Goal: Information Seeking & Learning: Learn about a topic

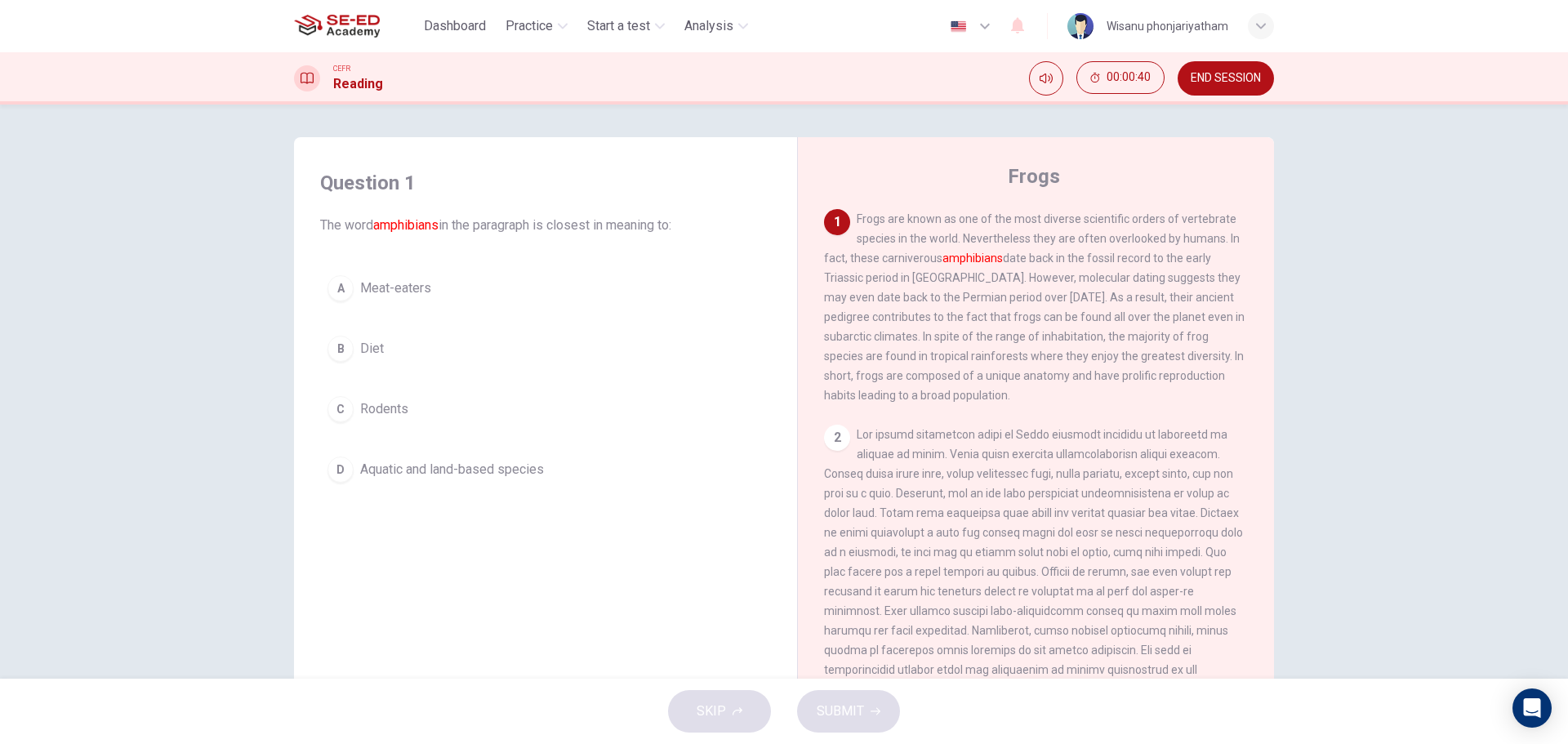
click at [444, 471] on span "Aquatic and land-based species" at bounding box center [452, 469] width 184 height 19
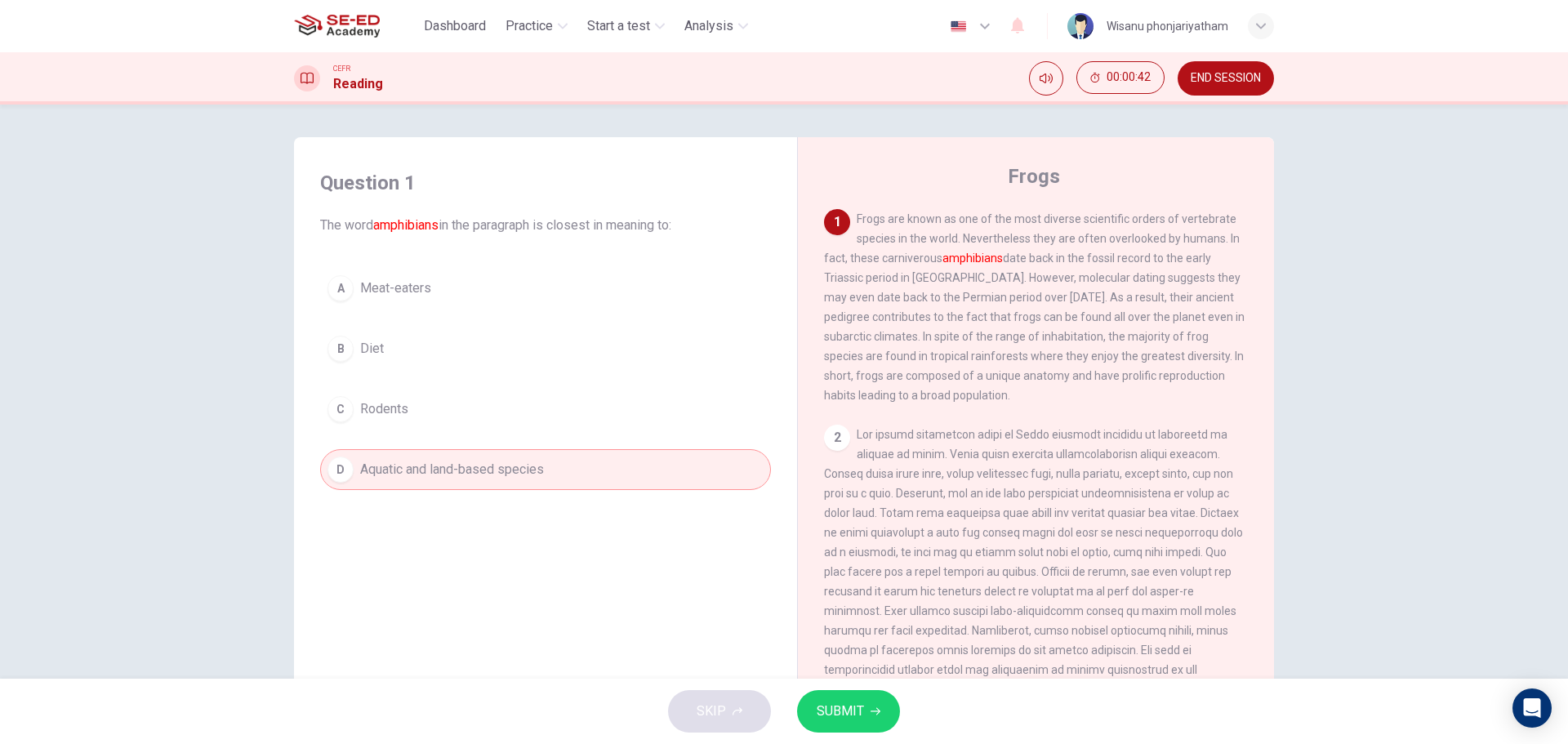
click at [840, 710] on span "SUBMIT" at bounding box center [841, 710] width 48 height 23
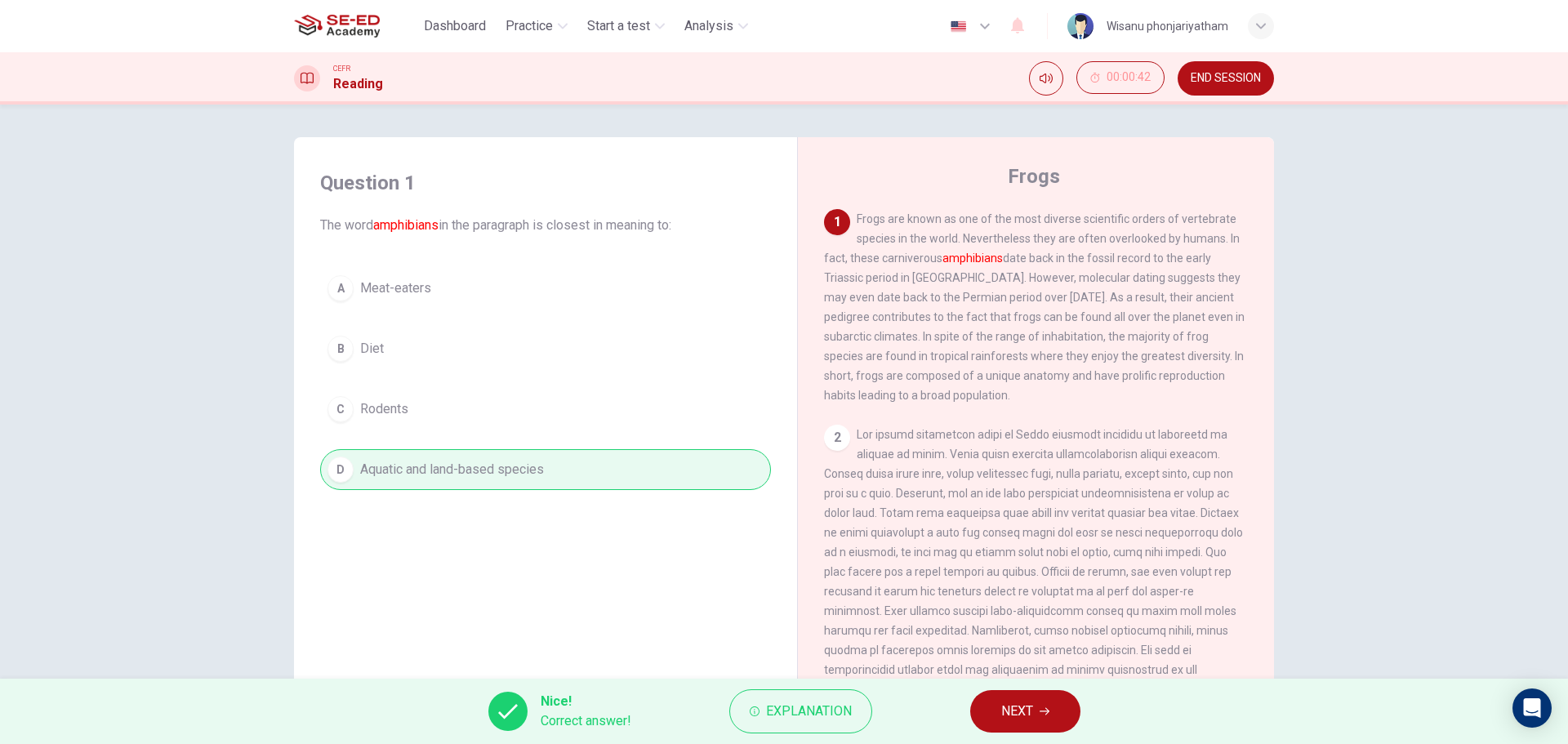
click at [1038, 701] on button "NEXT" at bounding box center [1026, 711] width 111 height 43
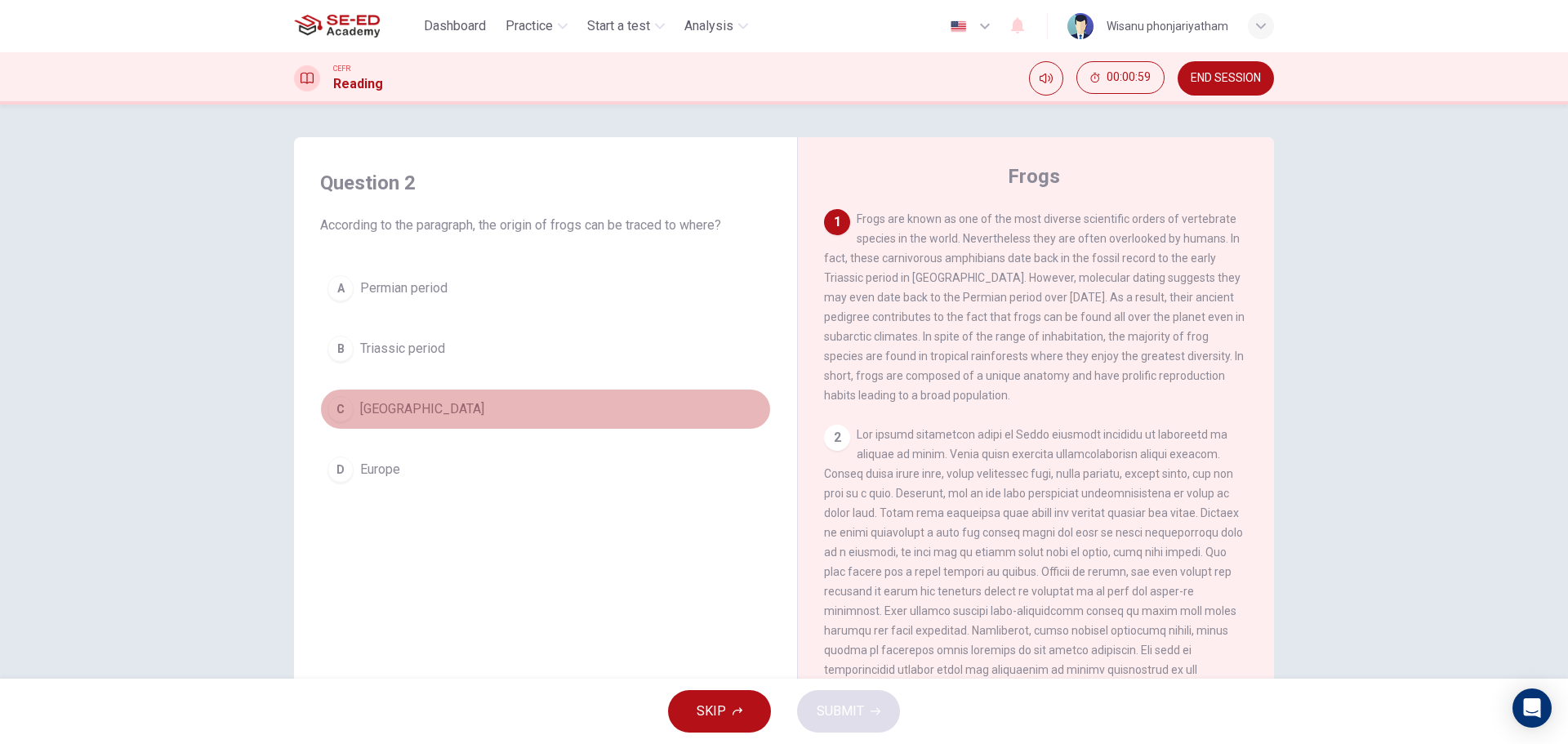
click at [373, 411] on span "[GEOGRAPHIC_DATA]" at bounding box center [422, 409] width 124 height 19
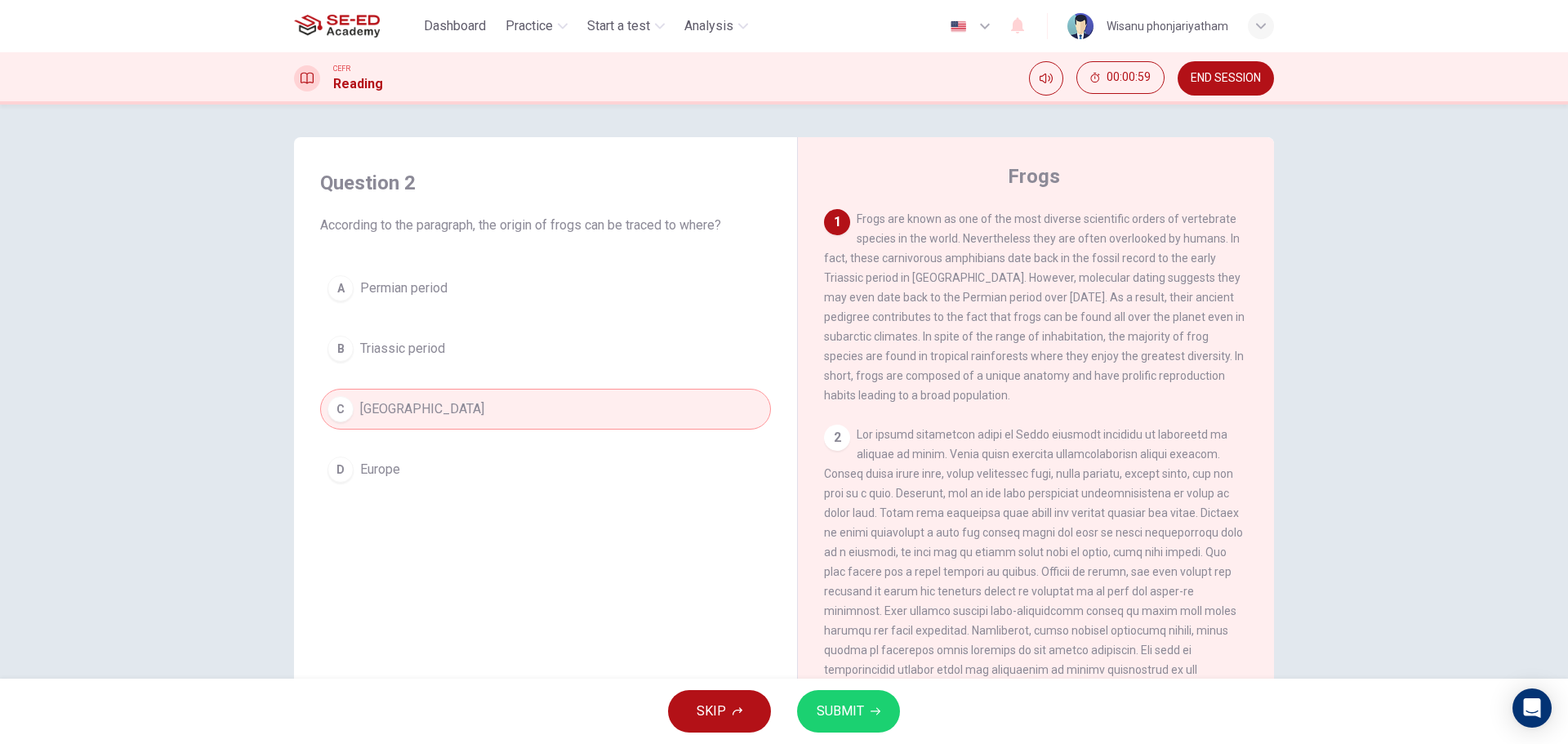
click at [871, 715] on icon "button" at bounding box center [876, 711] width 10 height 10
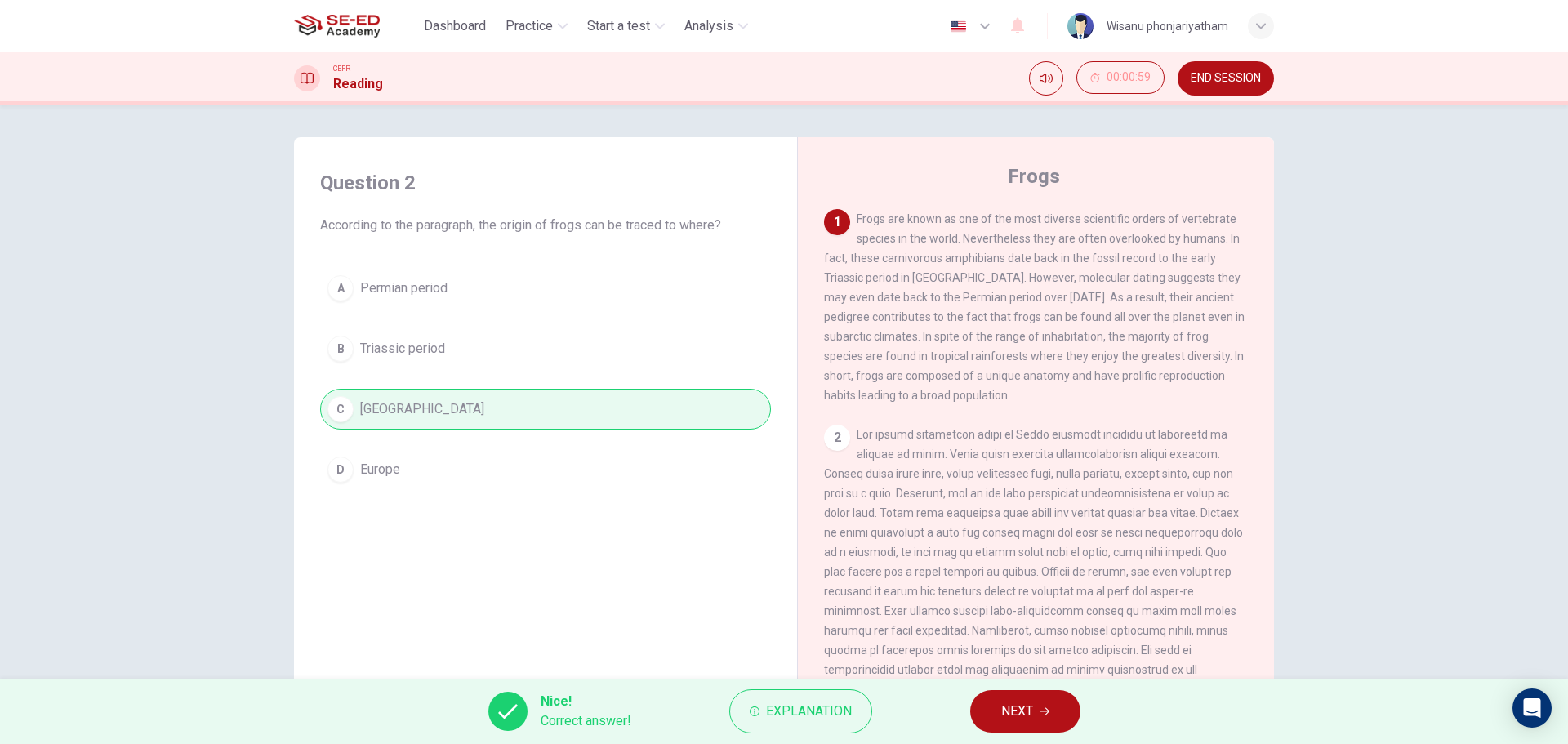
click at [1033, 703] on span "NEXT" at bounding box center [1017, 710] width 32 height 23
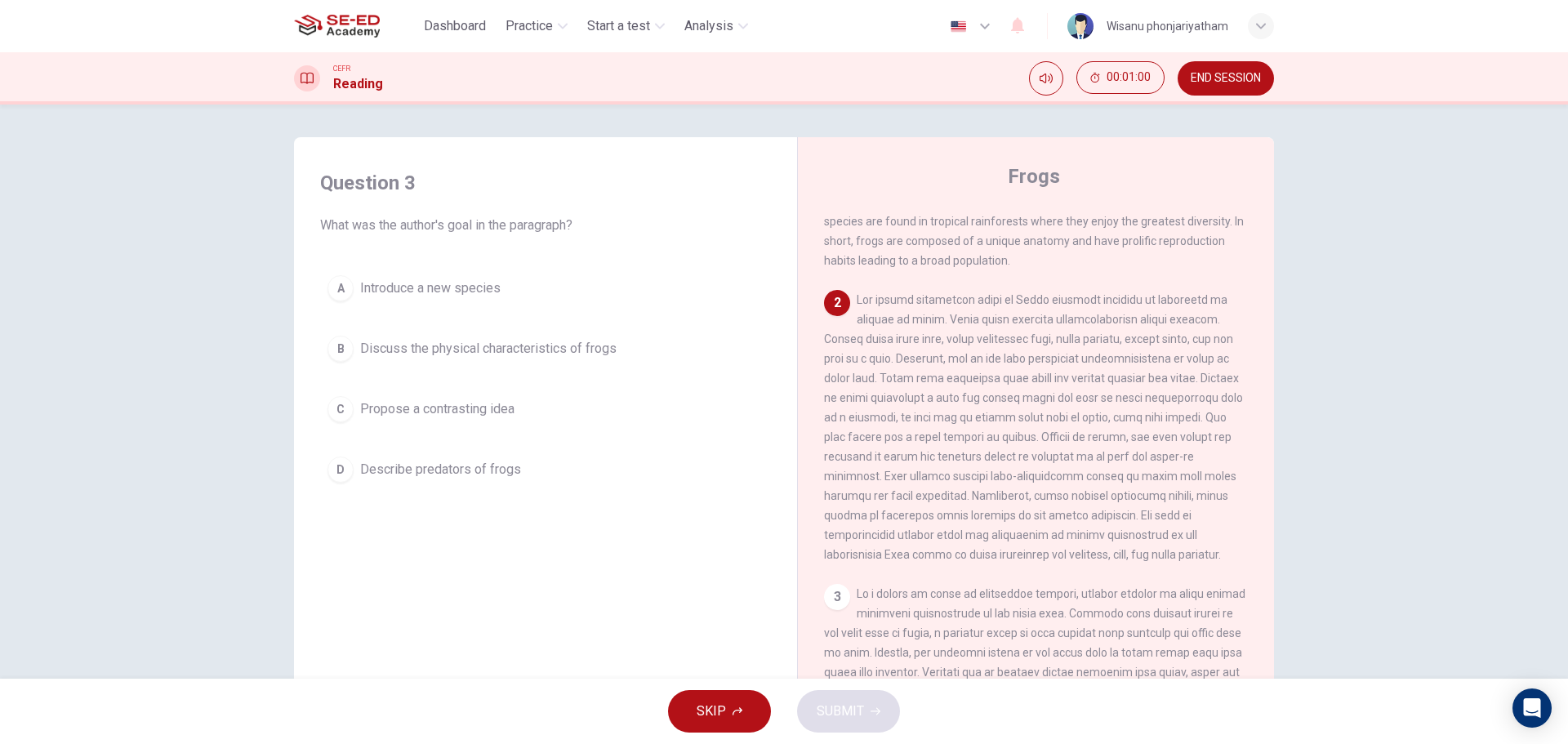
scroll to position [163, 0]
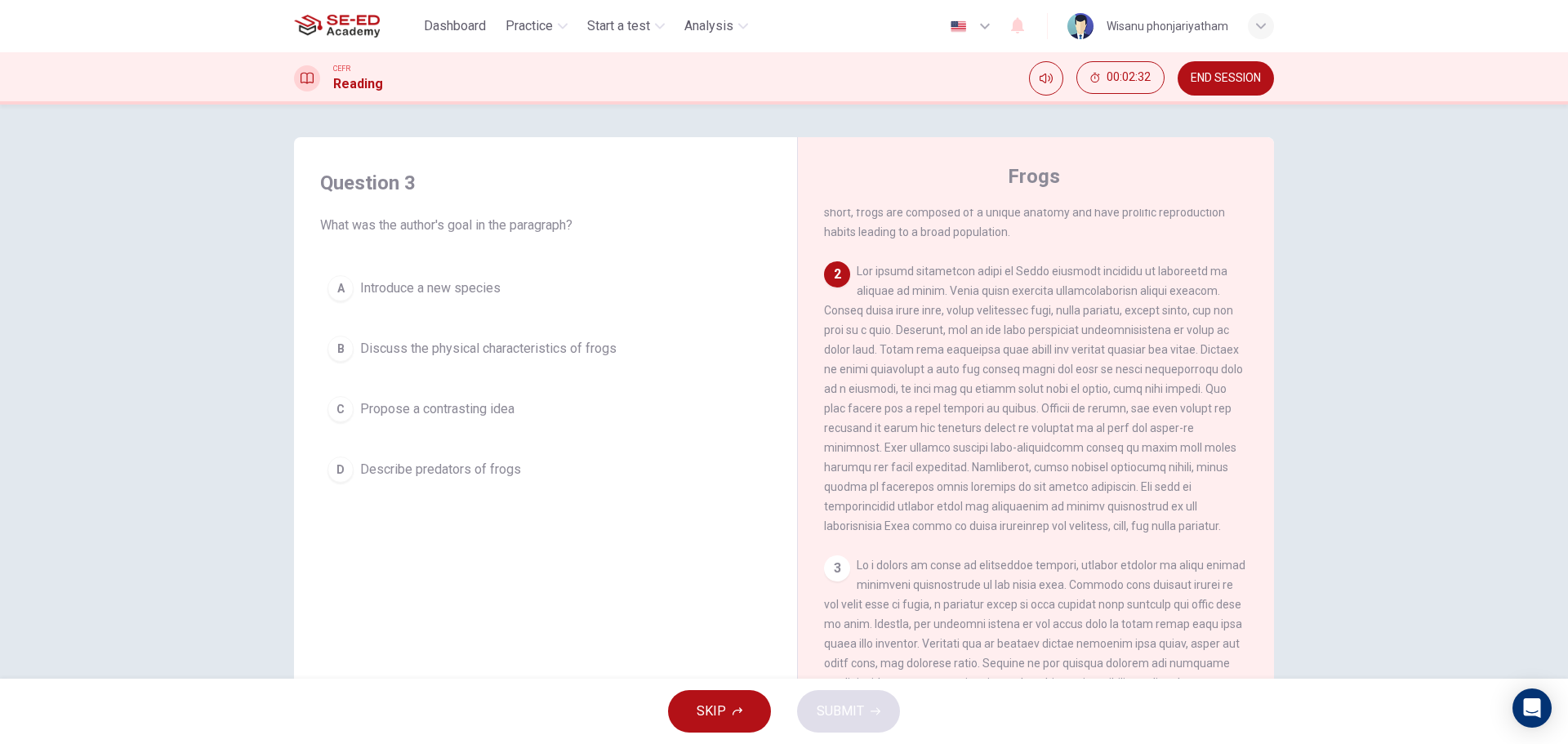
click at [558, 333] on button "B Discuss the physical characteristics of frogs" at bounding box center [546, 349] width 451 height 41
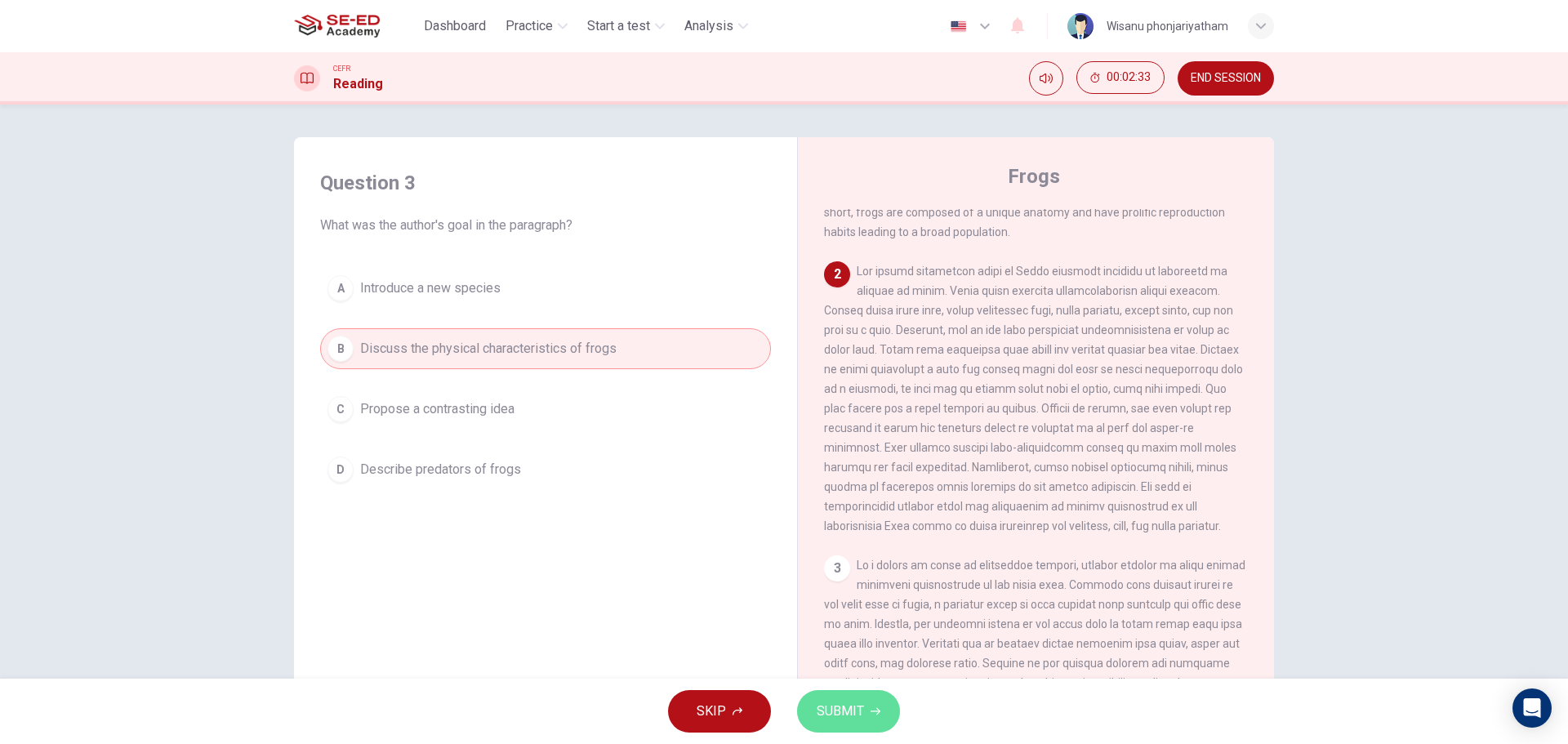
click at [831, 716] on span "SUBMIT" at bounding box center [841, 710] width 48 height 23
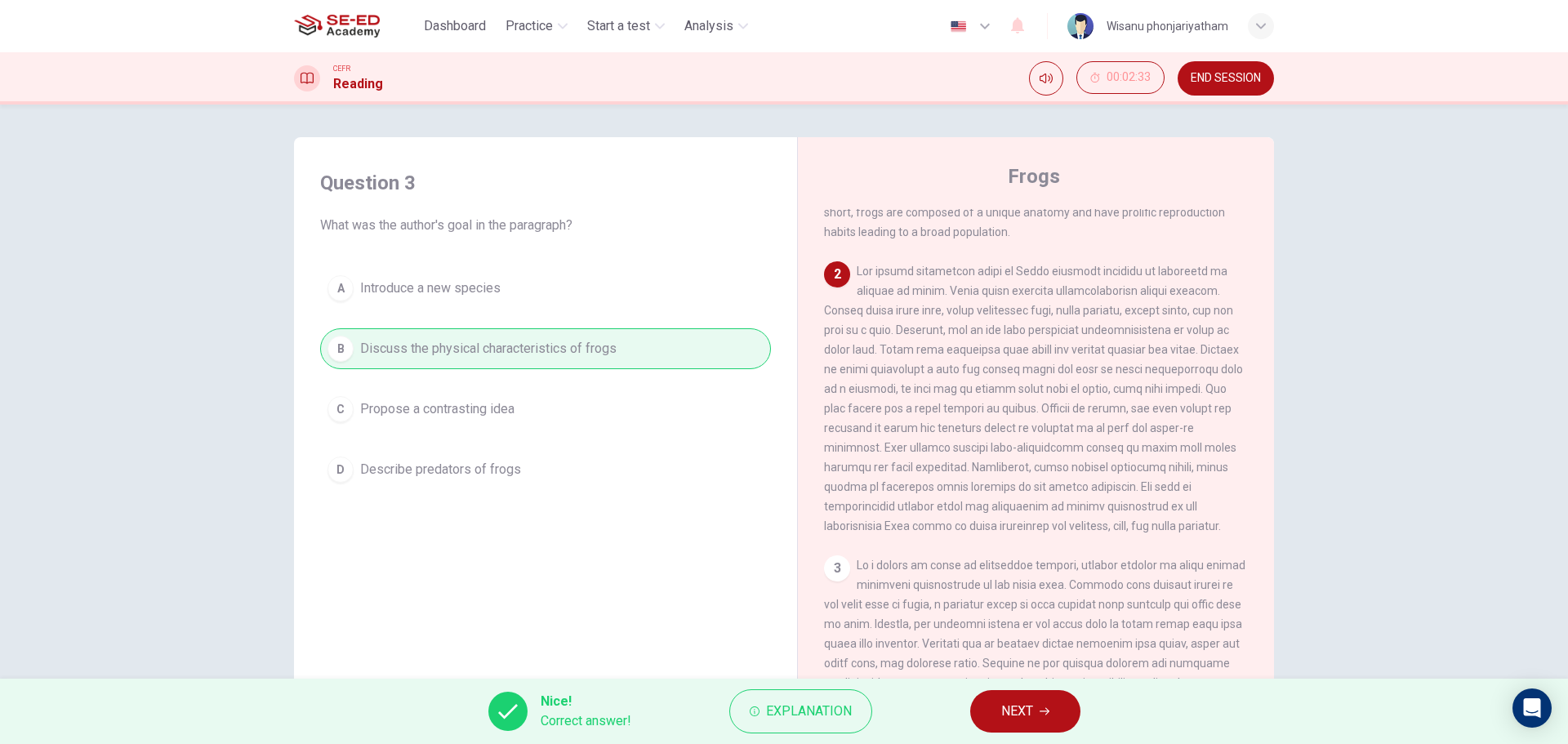
click at [1014, 710] on span "NEXT" at bounding box center [1017, 710] width 32 height 23
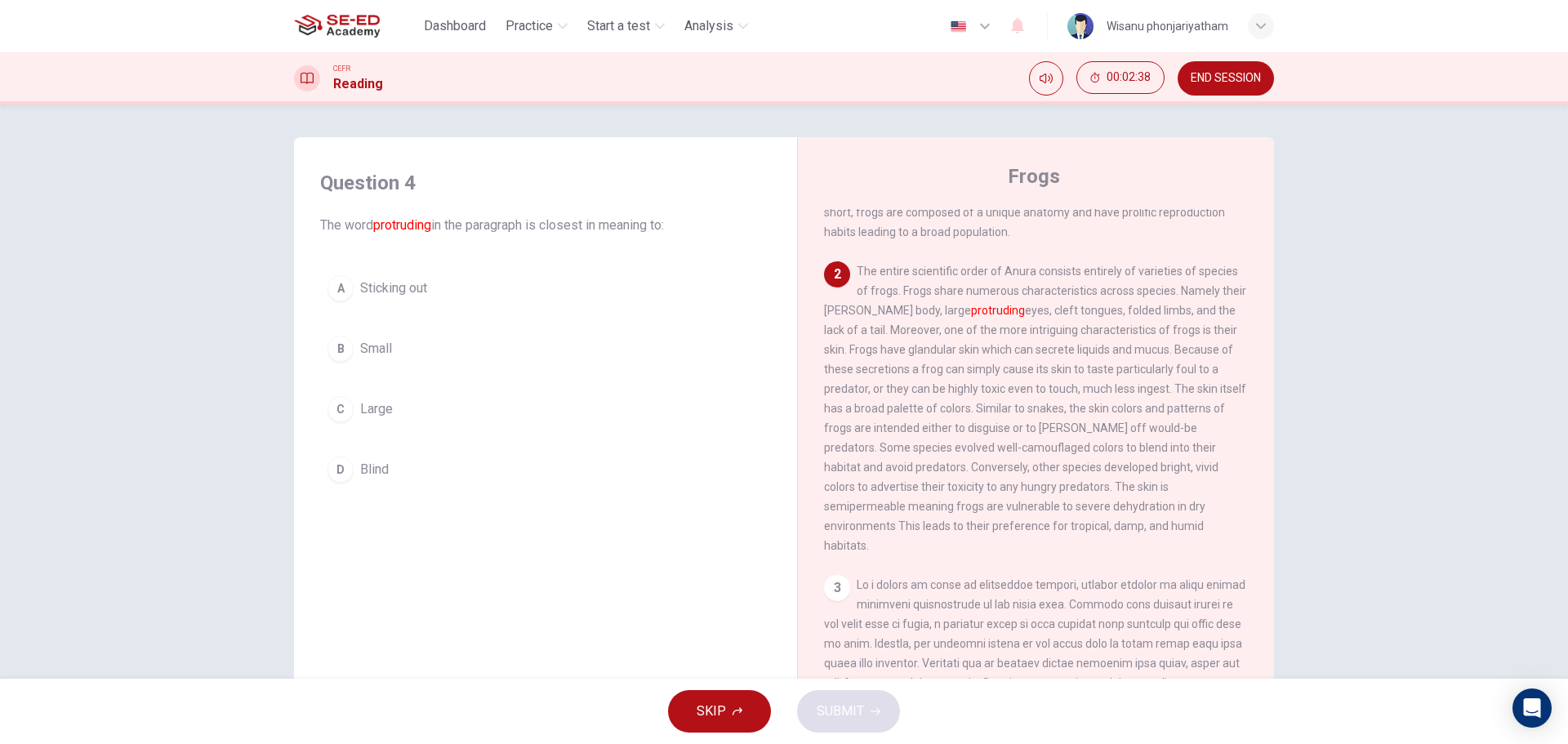
click at [415, 289] on span "Sticking out" at bounding box center [394, 287] width 67 height 19
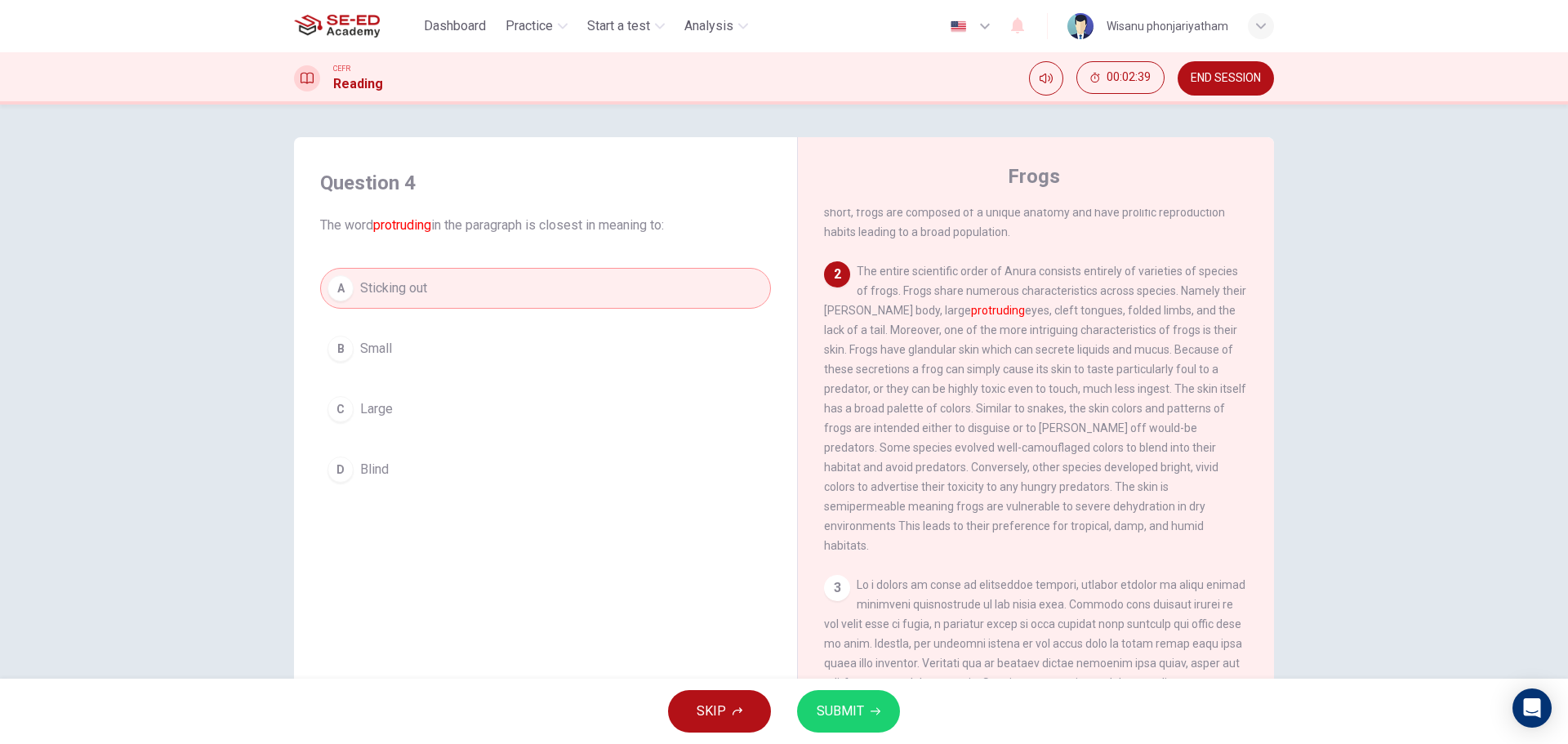
click at [850, 710] on span "SUBMIT" at bounding box center [841, 710] width 48 height 23
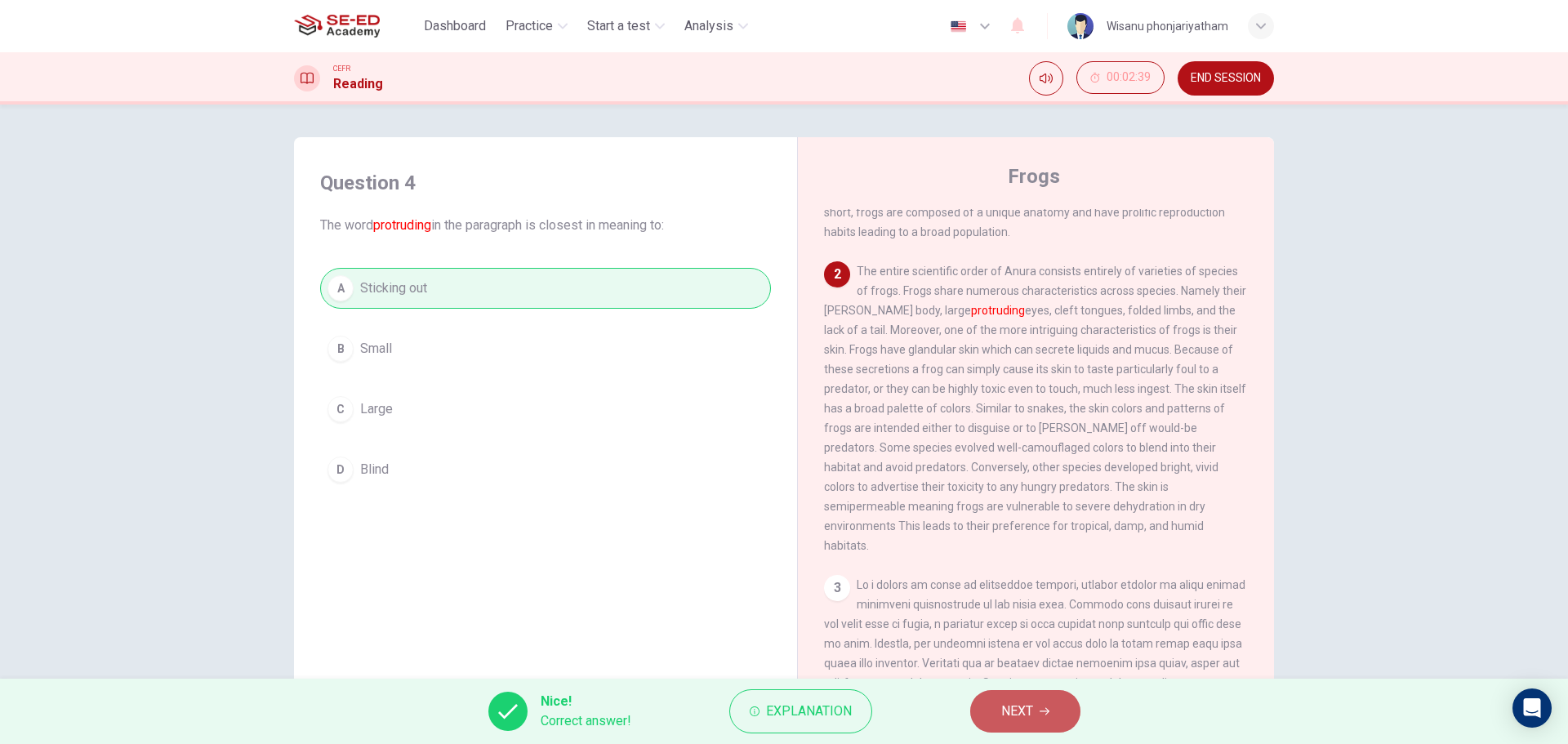
click at [1043, 708] on icon "button" at bounding box center [1045, 711] width 10 height 10
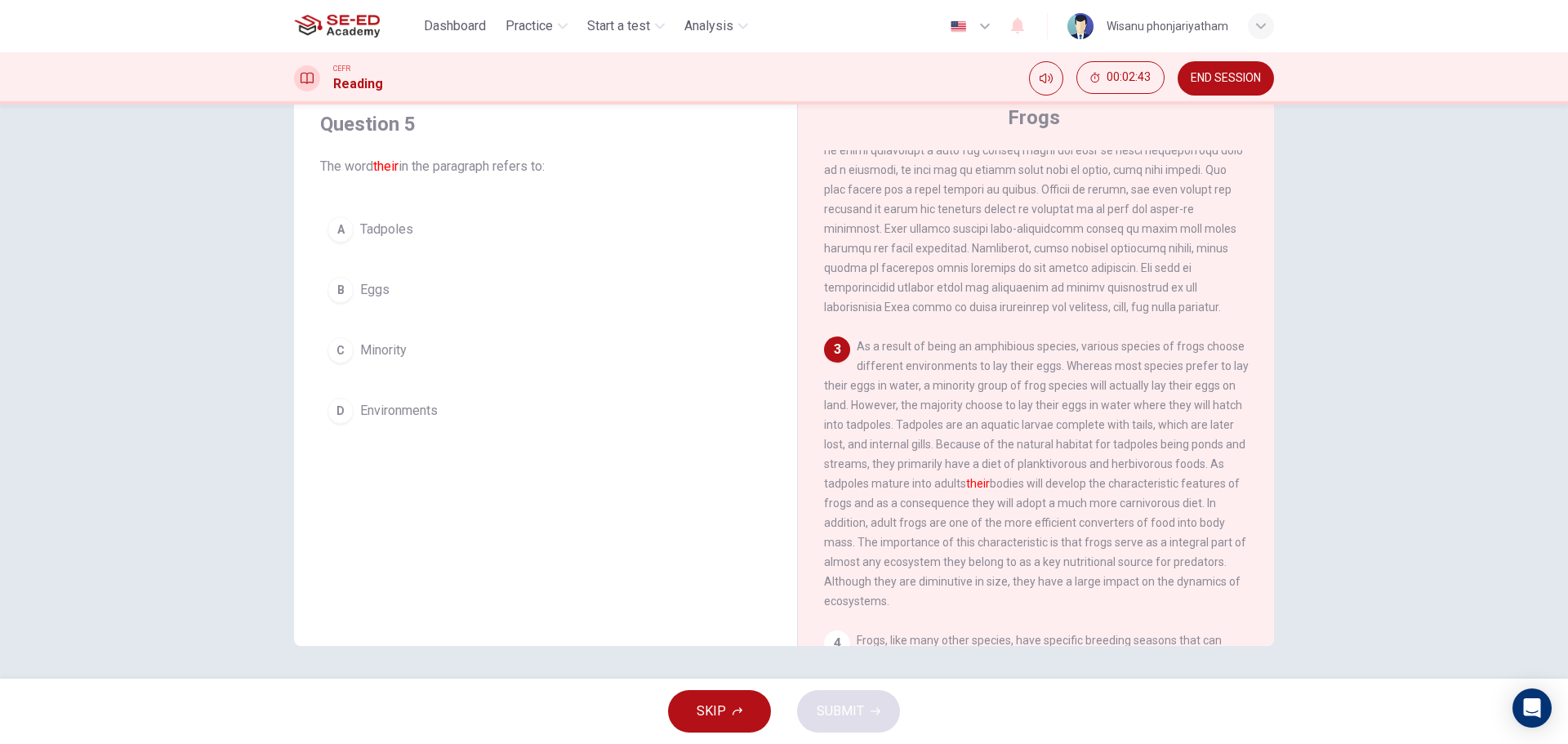
scroll to position [327, 0]
click at [369, 220] on span "Tadpoles" at bounding box center [386, 229] width 53 height 19
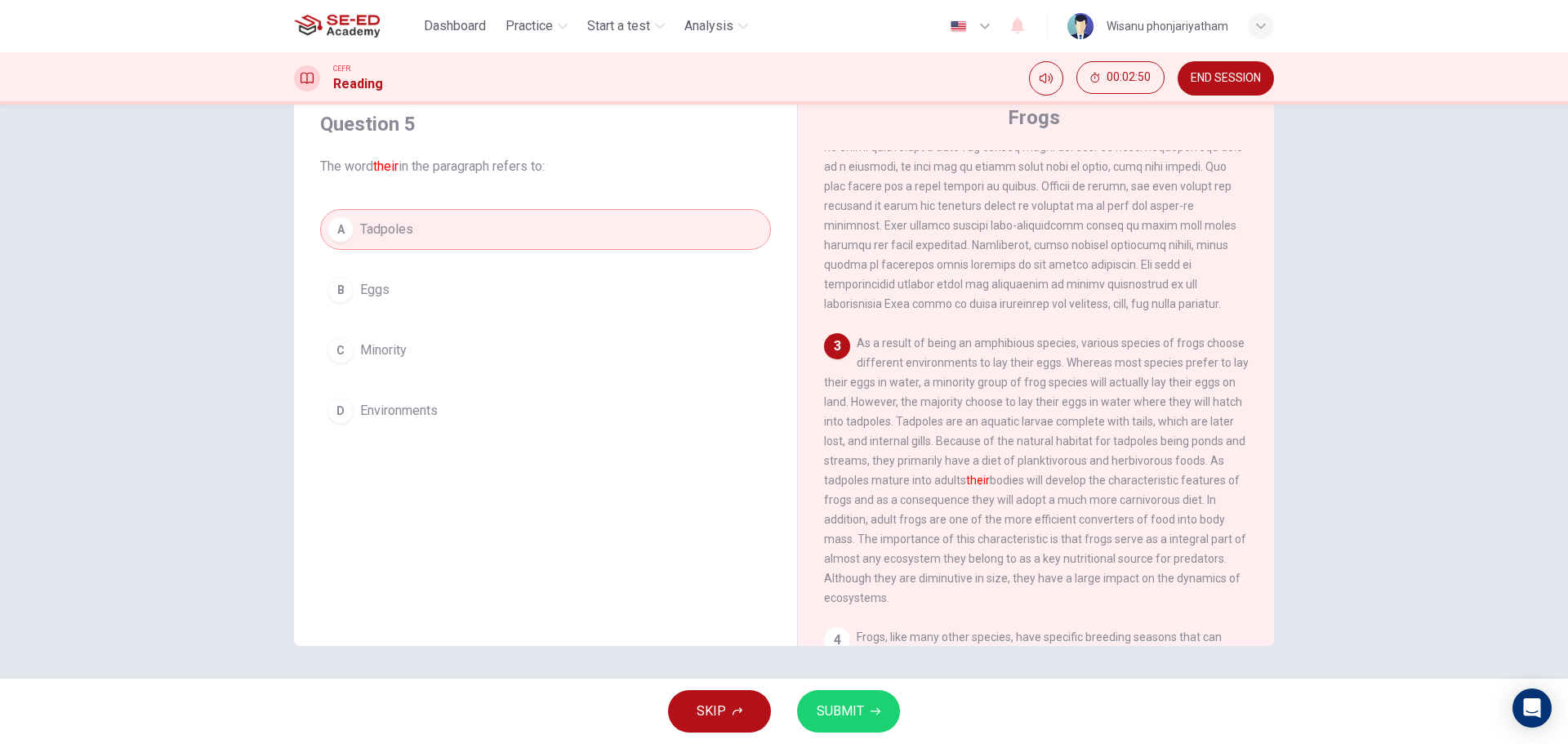
click at [841, 721] on span "SUBMIT" at bounding box center [841, 710] width 48 height 23
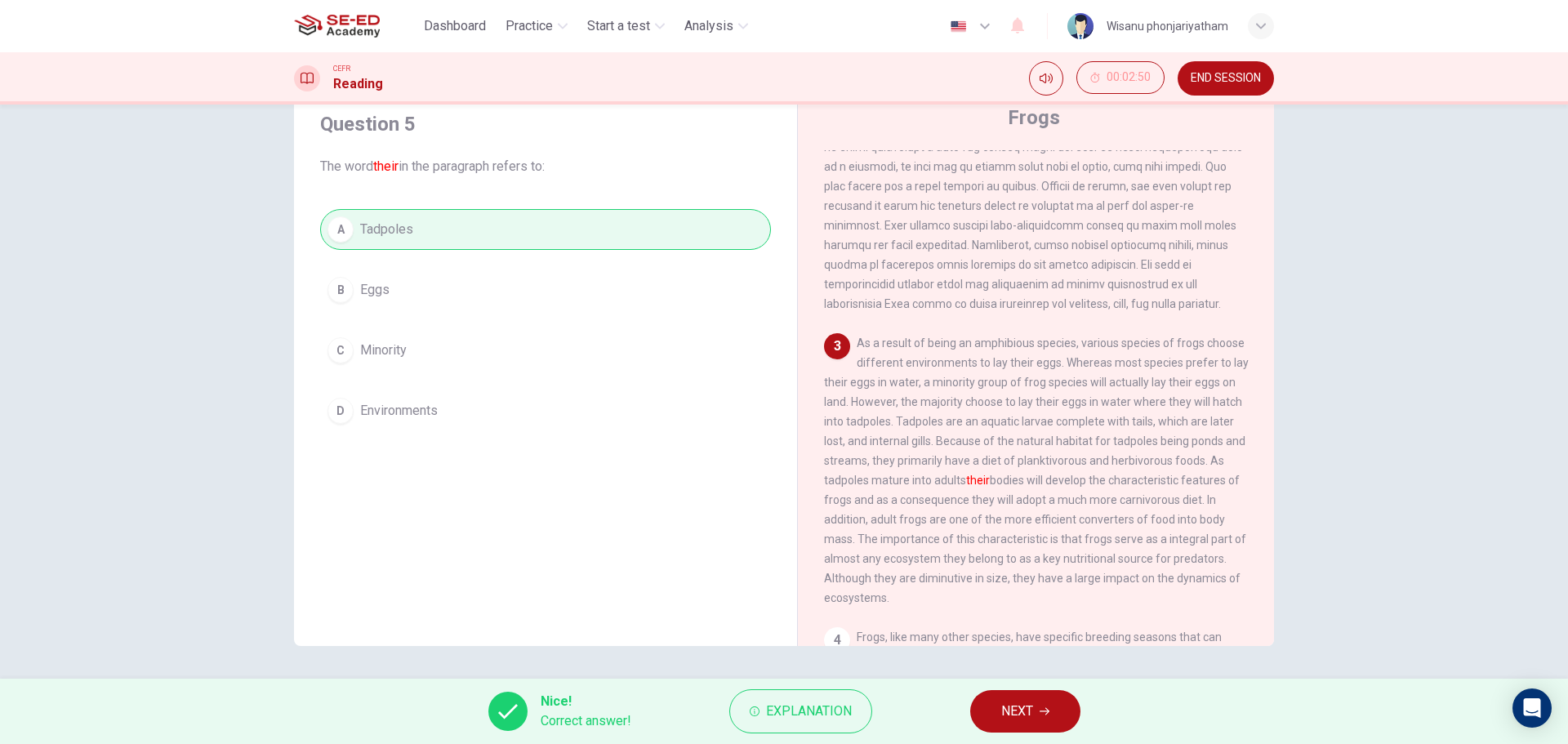
click at [1042, 696] on button "NEXT" at bounding box center [1026, 711] width 111 height 43
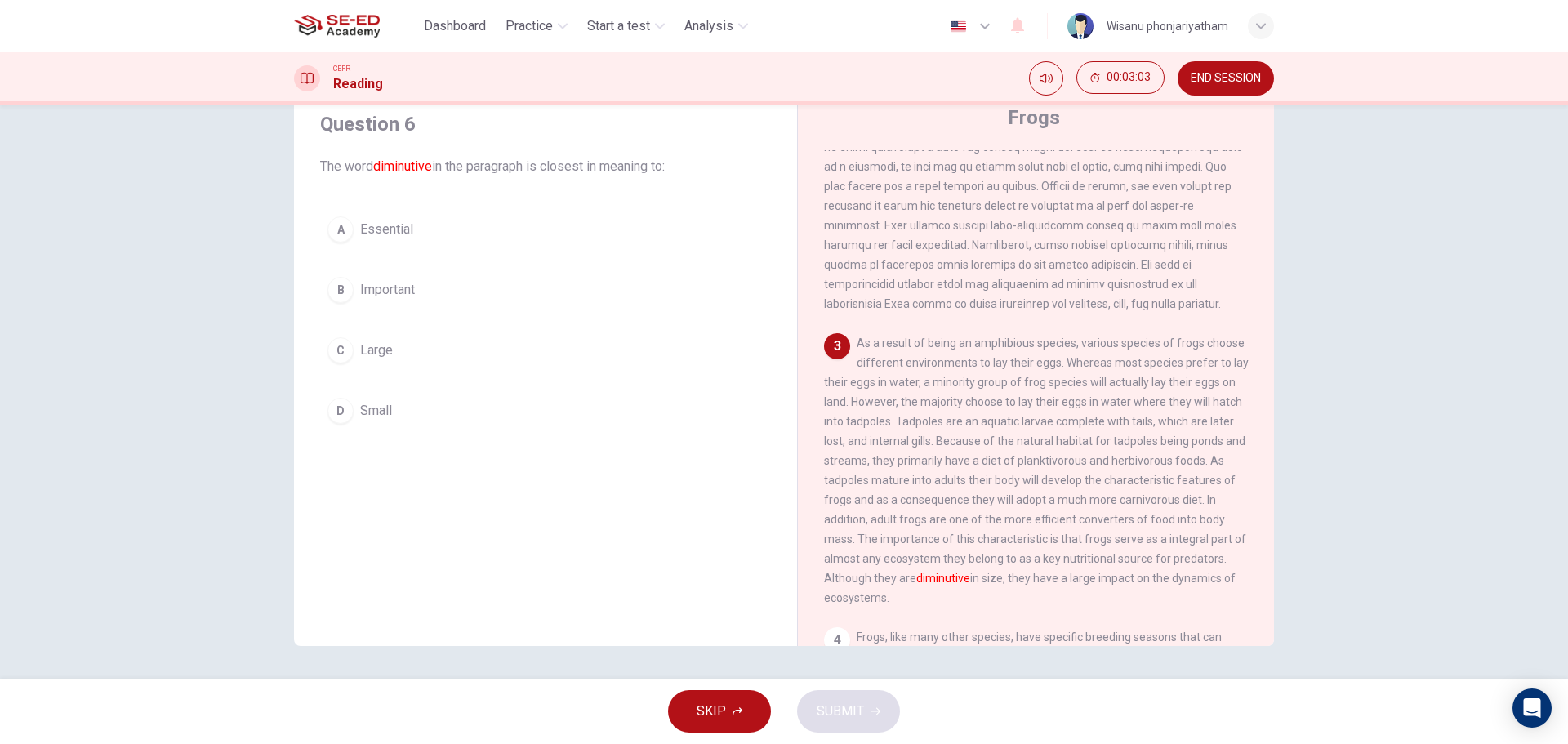
scroll to position [408, 0]
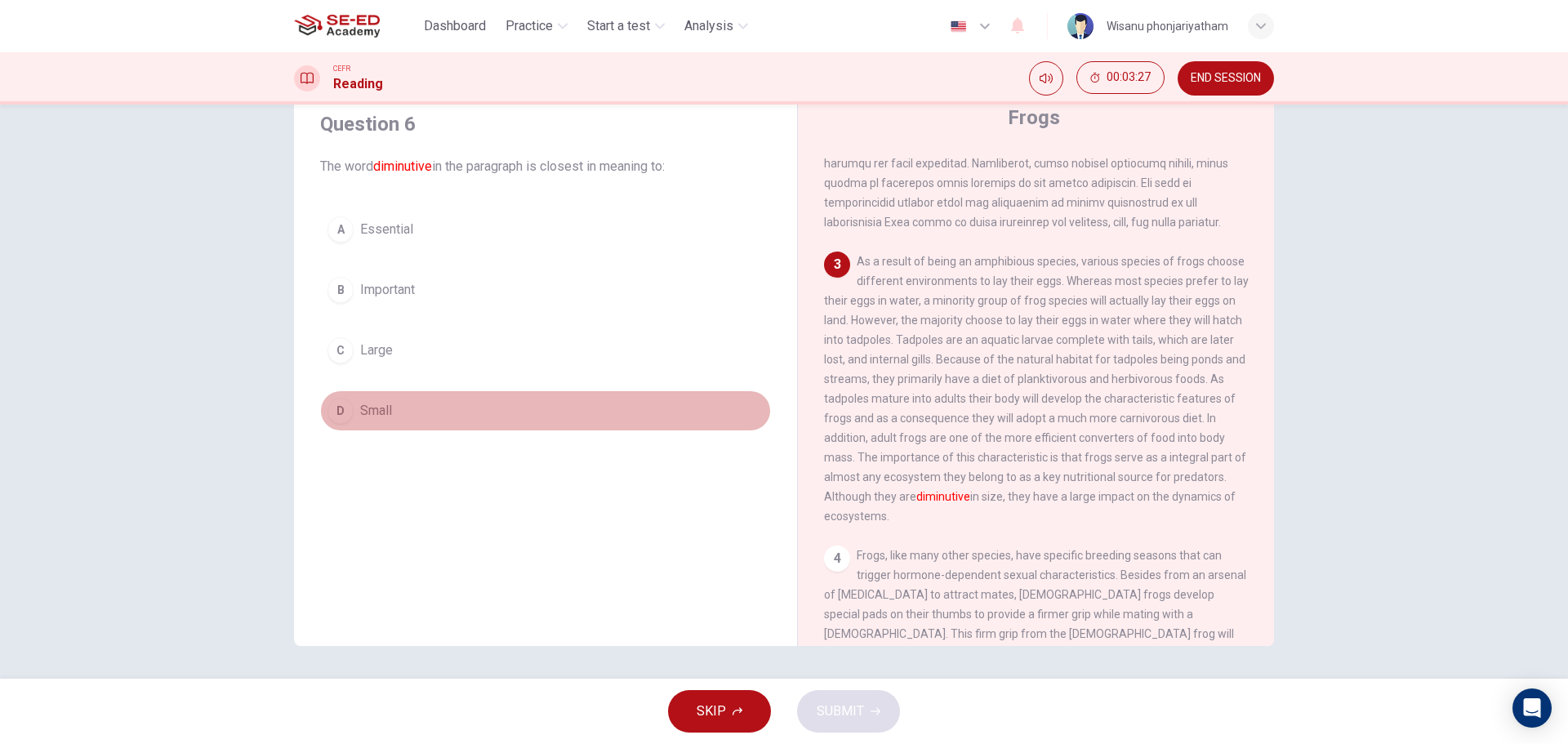
click at [399, 406] on button "D Small" at bounding box center [546, 411] width 451 height 41
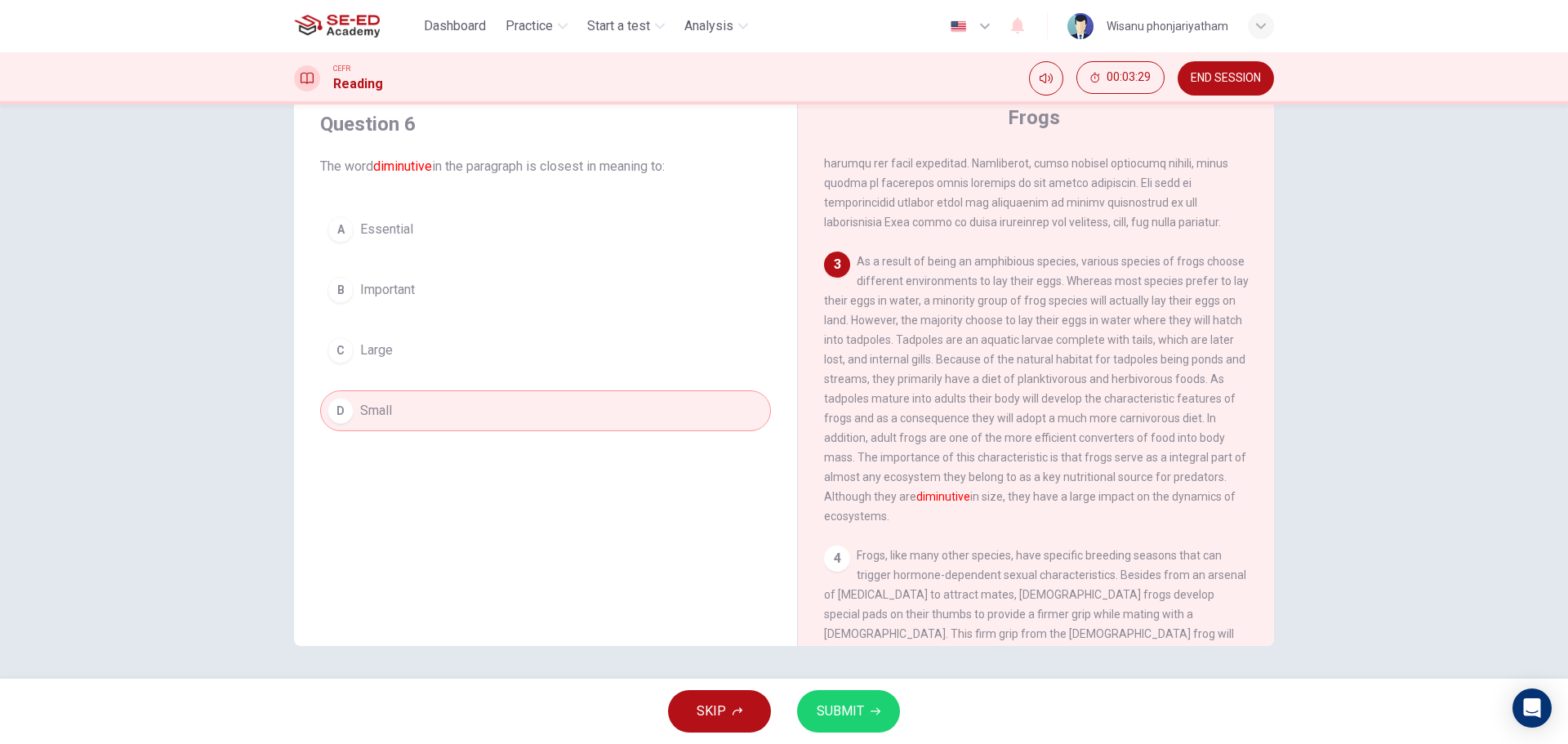
click at [823, 707] on span "SUBMIT" at bounding box center [841, 710] width 48 height 23
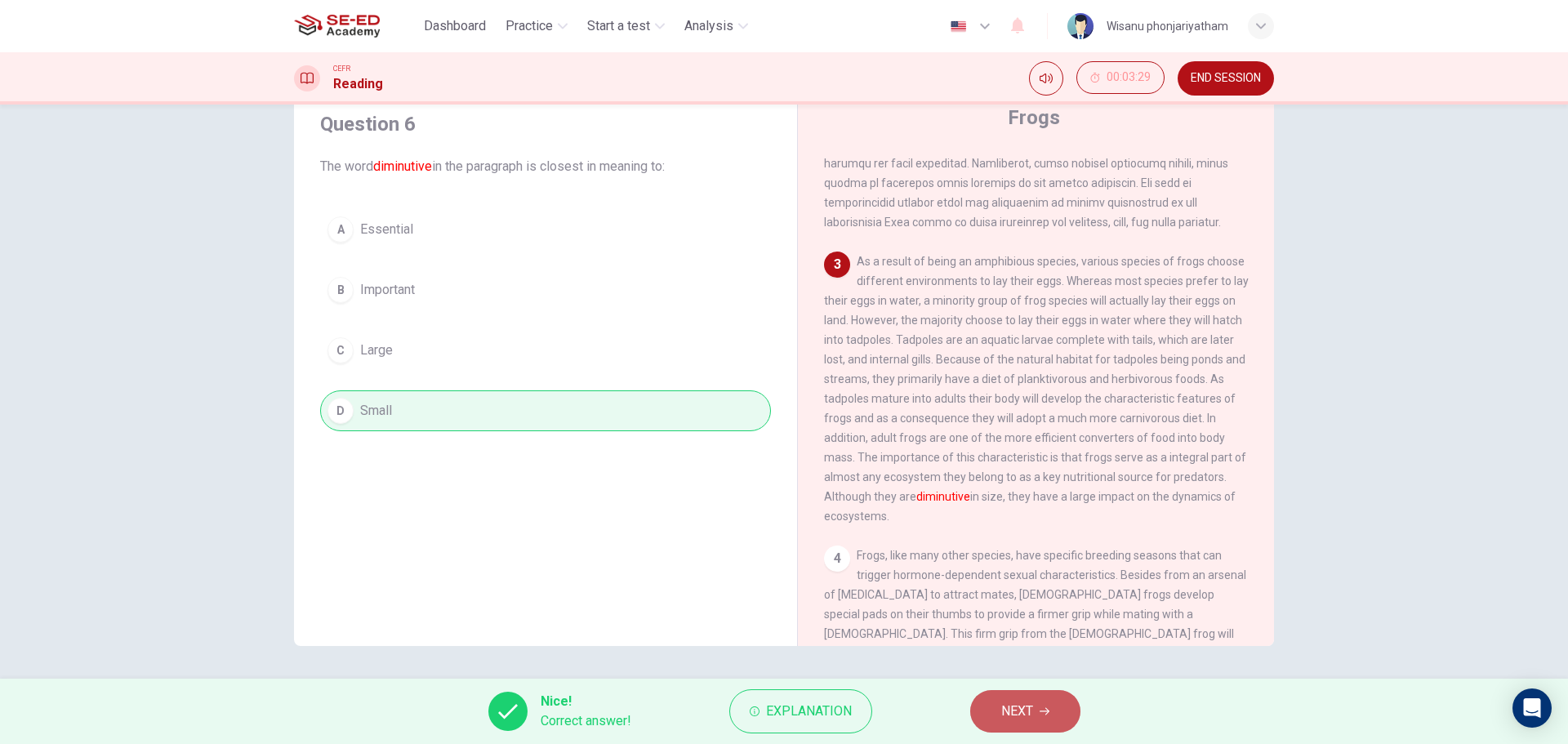
click at [1027, 715] on span "NEXT" at bounding box center [1017, 710] width 32 height 23
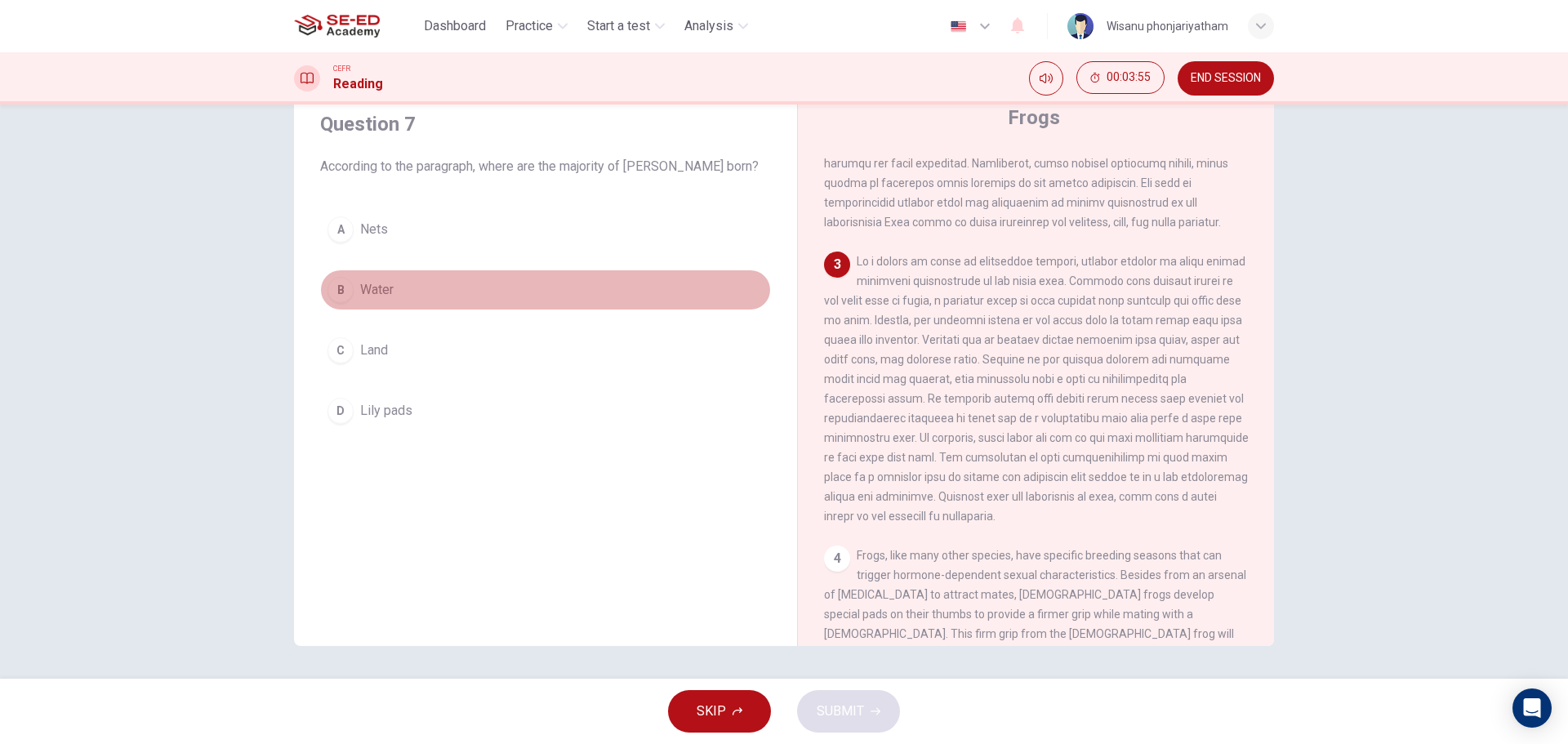
click at [354, 304] on button "B Water" at bounding box center [546, 290] width 451 height 41
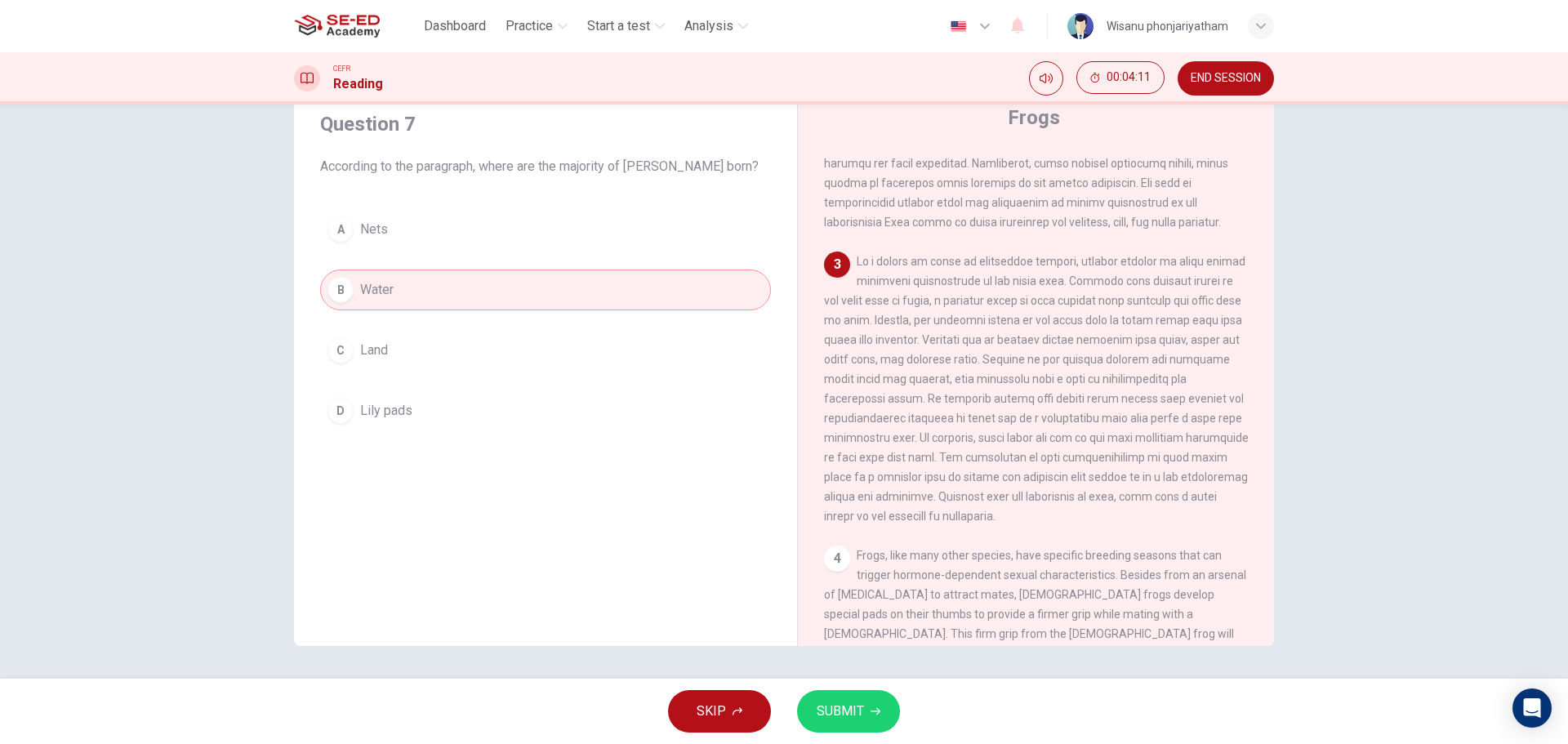
click at [846, 699] on button "SUBMIT" at bounding box center [848, 711] width 103 height 43
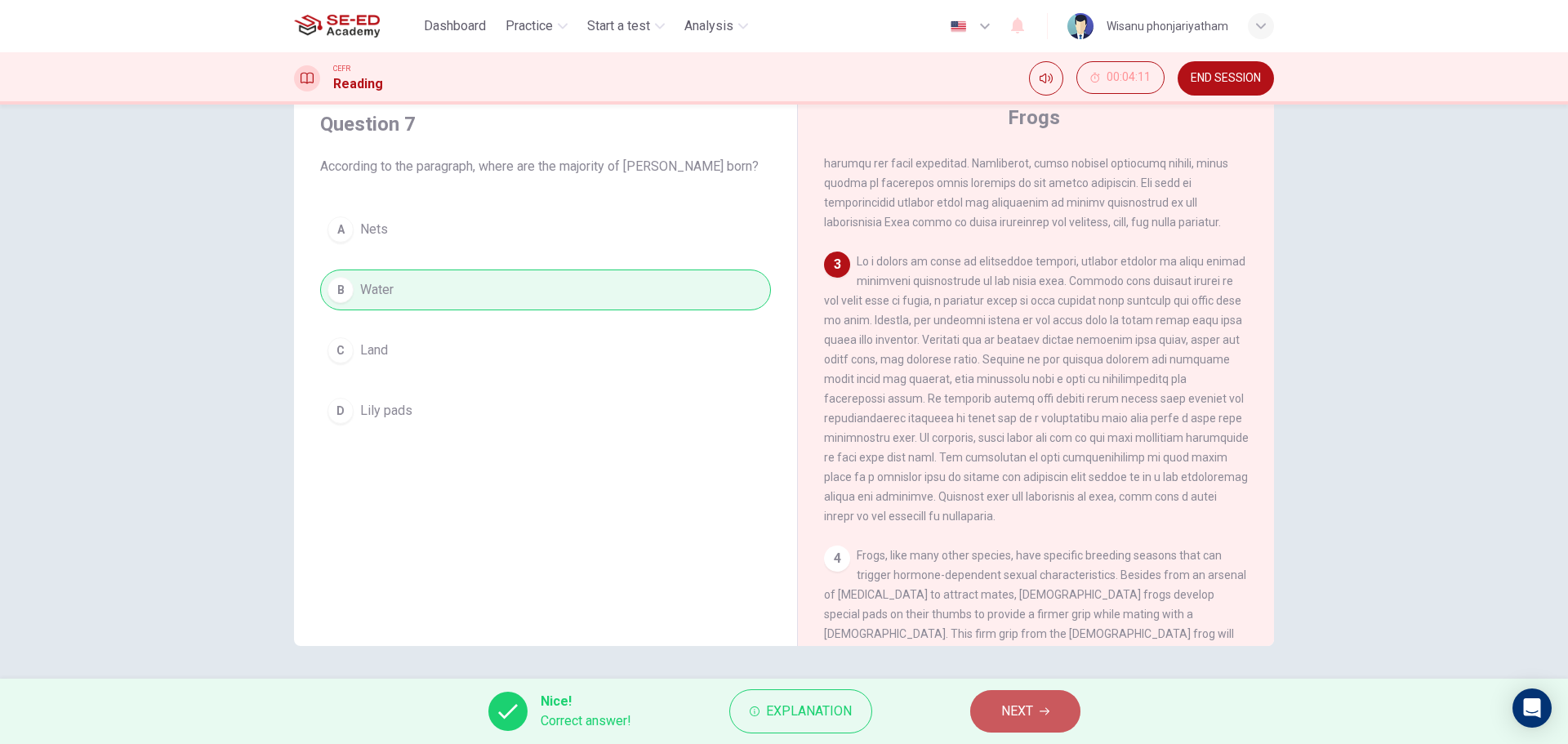
click at [994, 708] on button "NEXT" at bounding box center [1026, 711] width 111 height 43
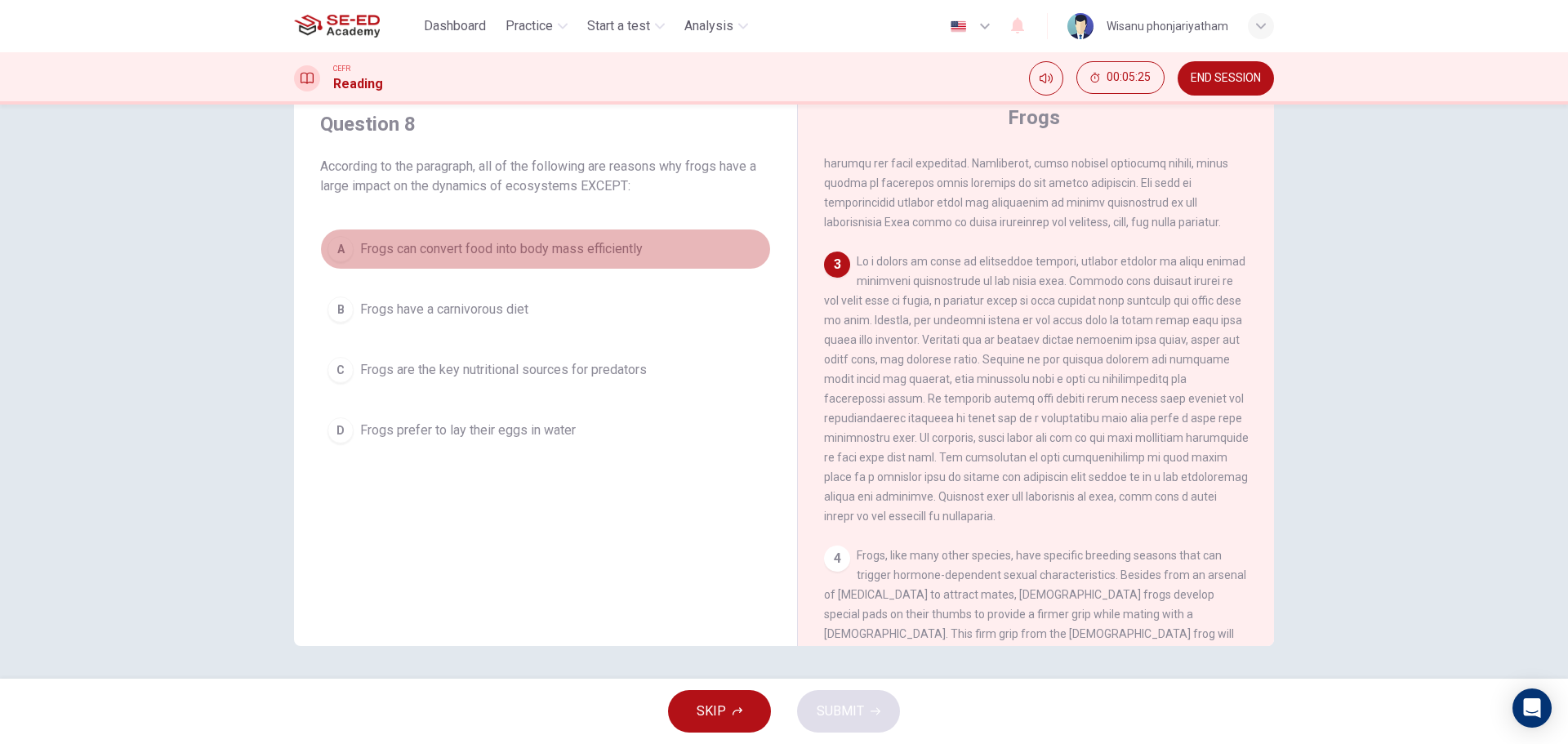
click at [547, 253] on span "Frogs can convert food into body mass efficiently" at bounding box center [501, 249] width 282 height 19
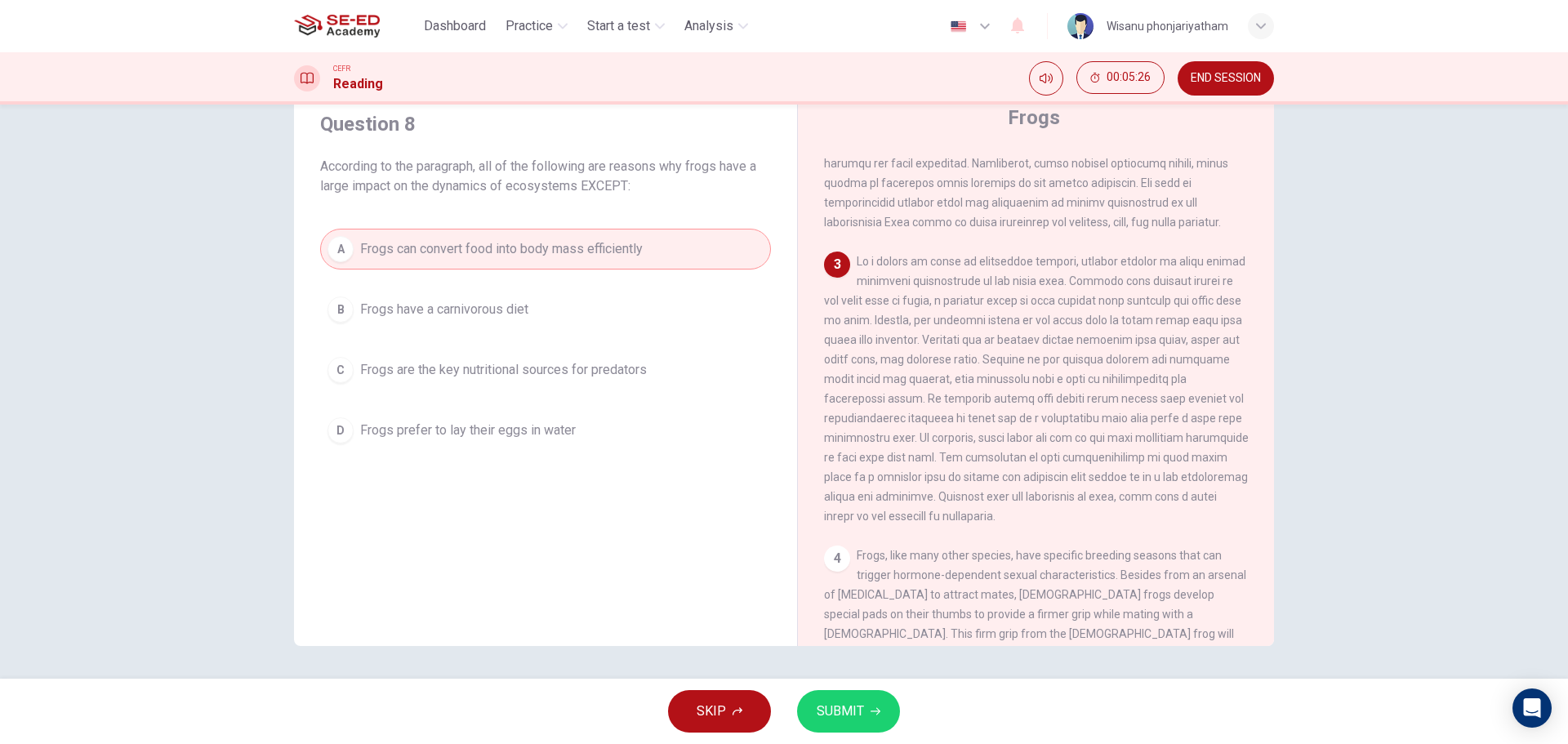
click at [865, 720] on button "SUBMIT" at bounding box center [848, 711] width 103 height 43
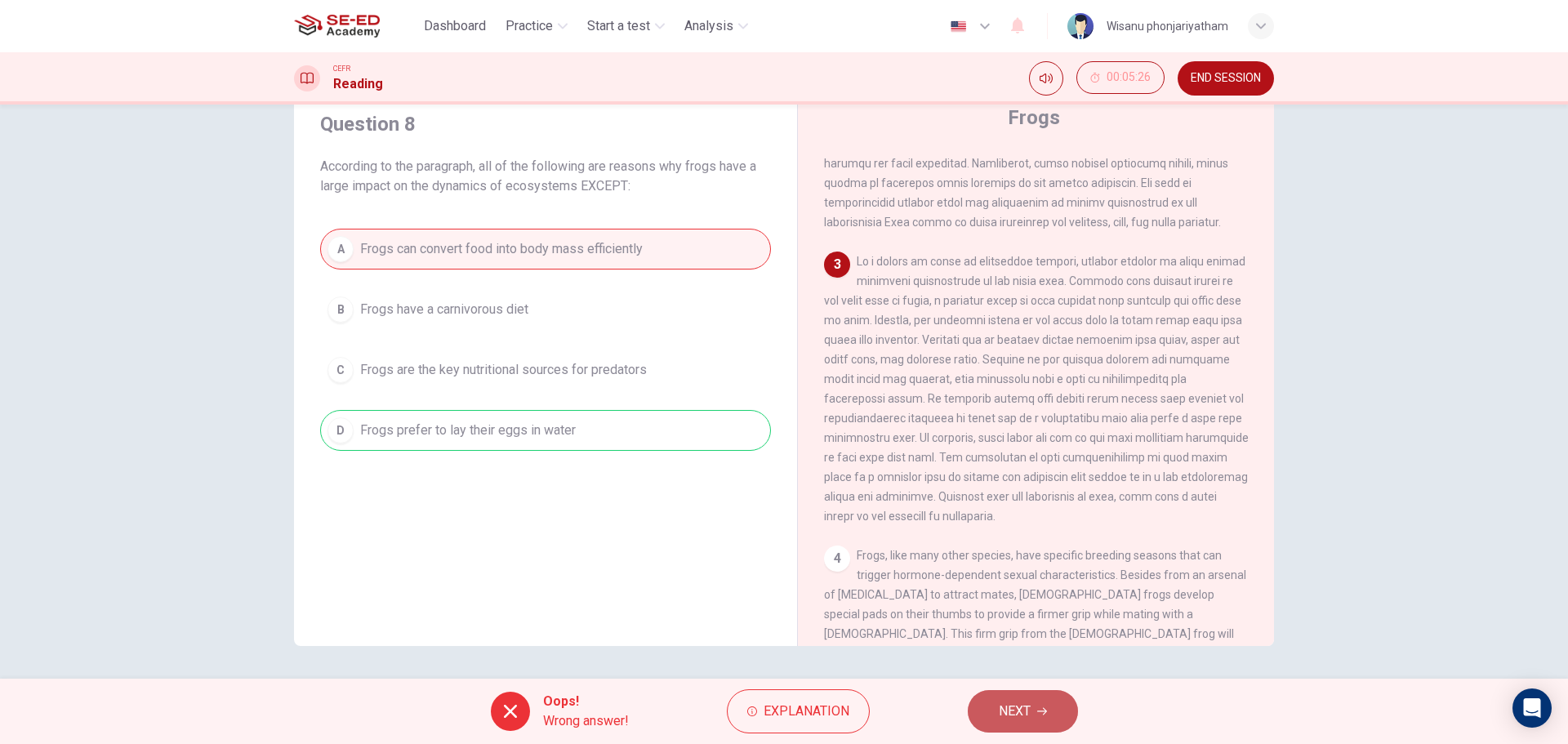
click at [1009, 710] on span "NEXT" at bounding box center [1015, 710] width 32 height 23
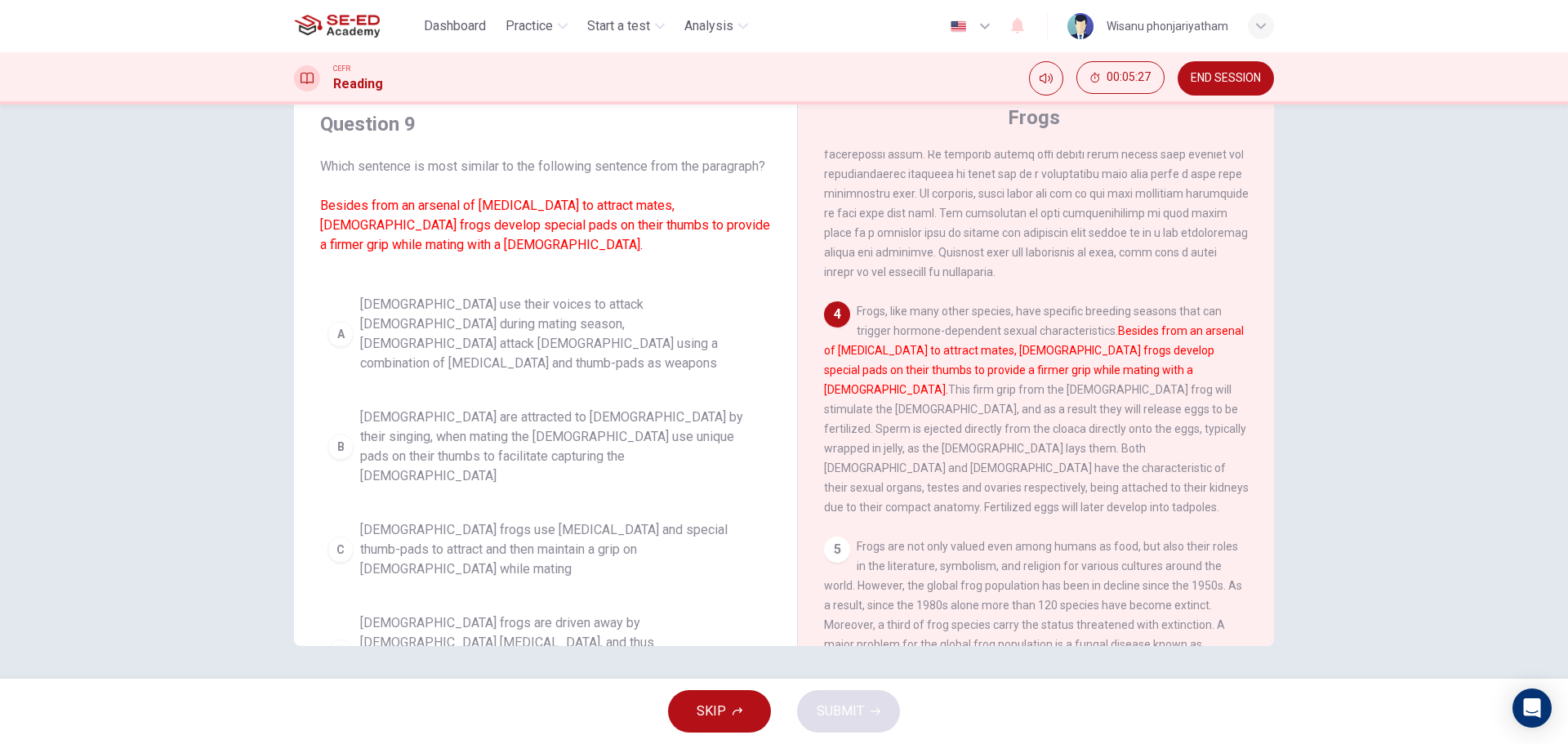
scroll to position [654, 0]
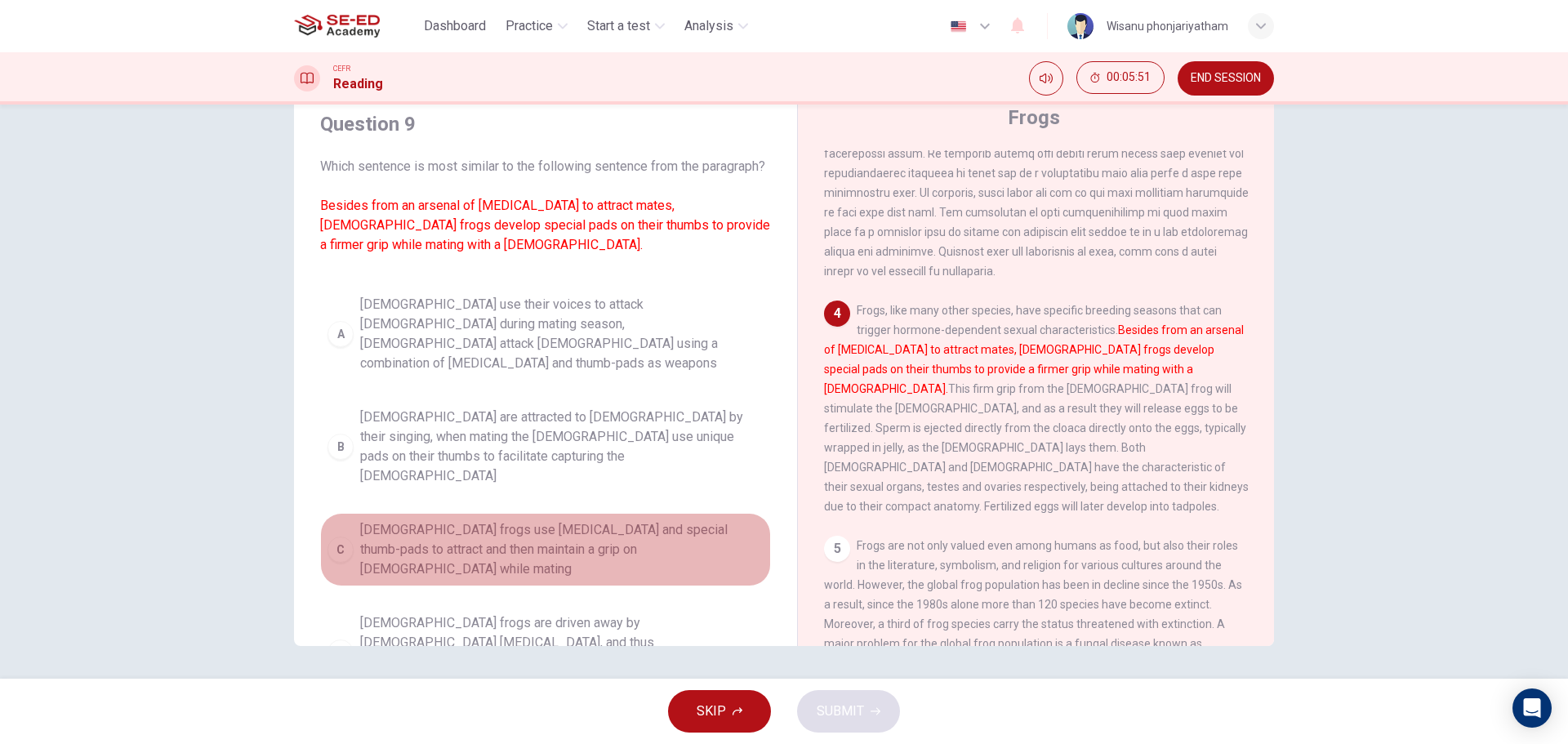
click at [594, 535] on span "[DEMOGRAPHIC_DATA] frogs use [MEDICAL_DATA] and special thumb-pads to attract a…" at bounding box center [561, 550] width 403 height 59
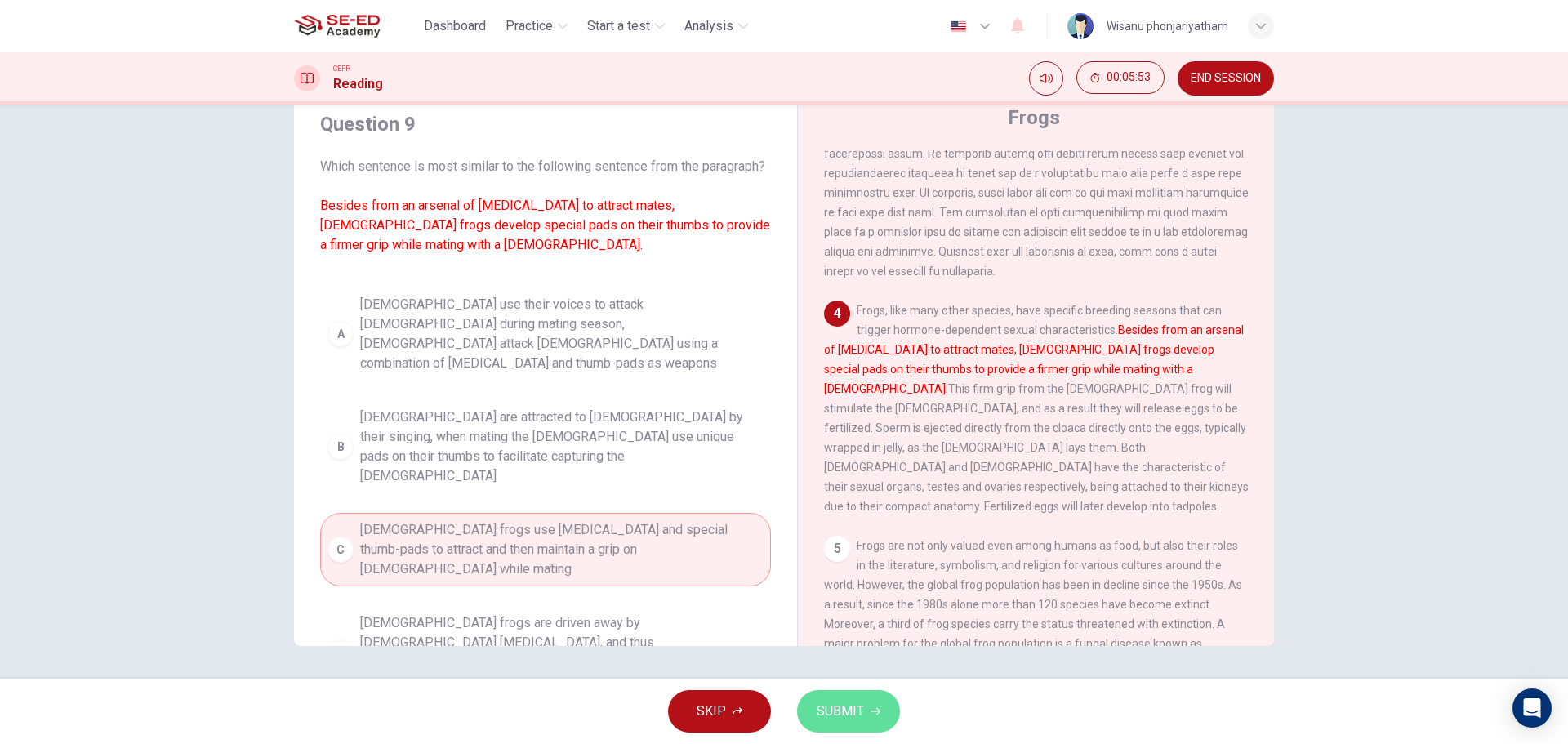
click at [857, 708] on span "SUBMIT" at bounding box center [841, 710] width 48 height 23
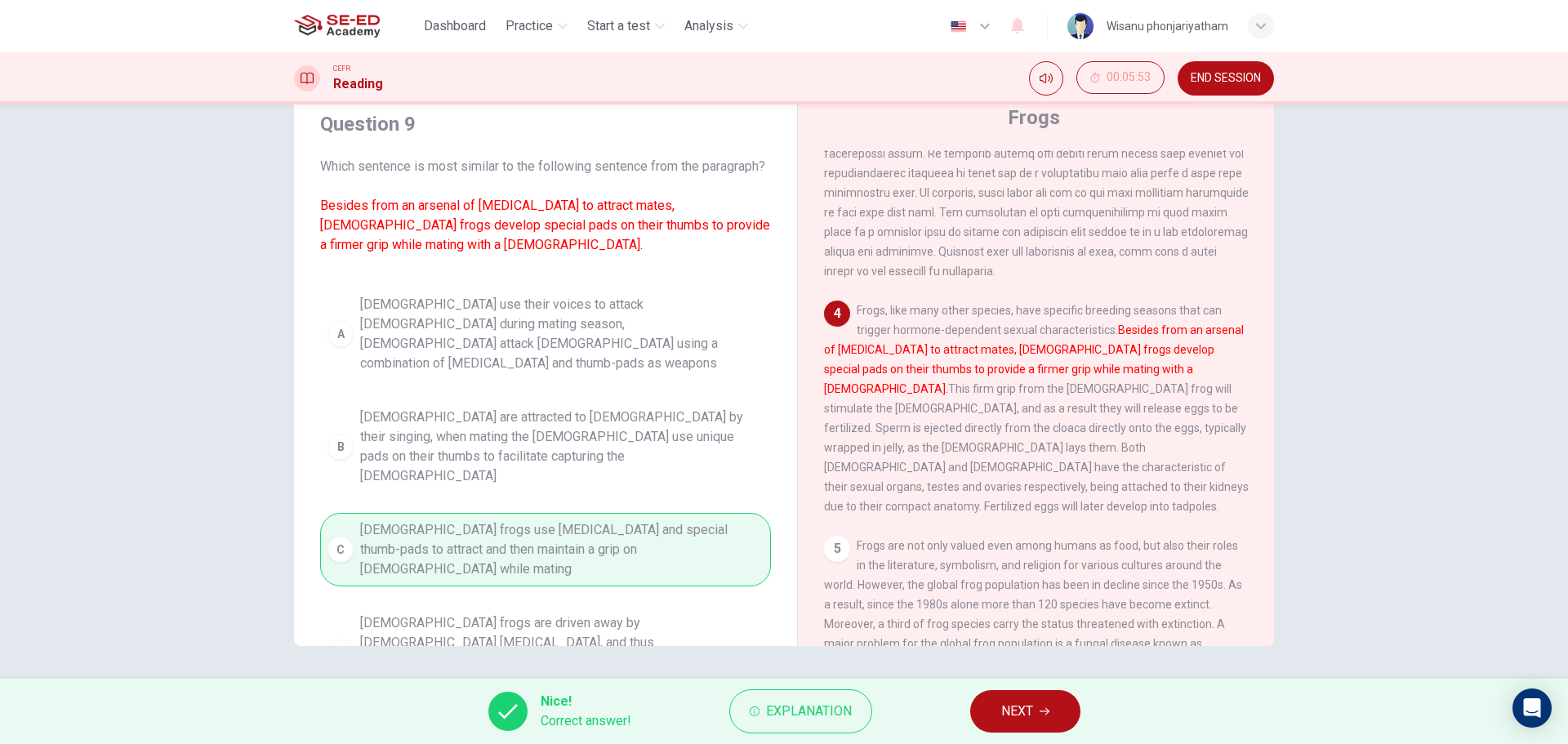
click at [992, 715] on button "NEXT" at bounding box center [1026, 711] width 111 height 43
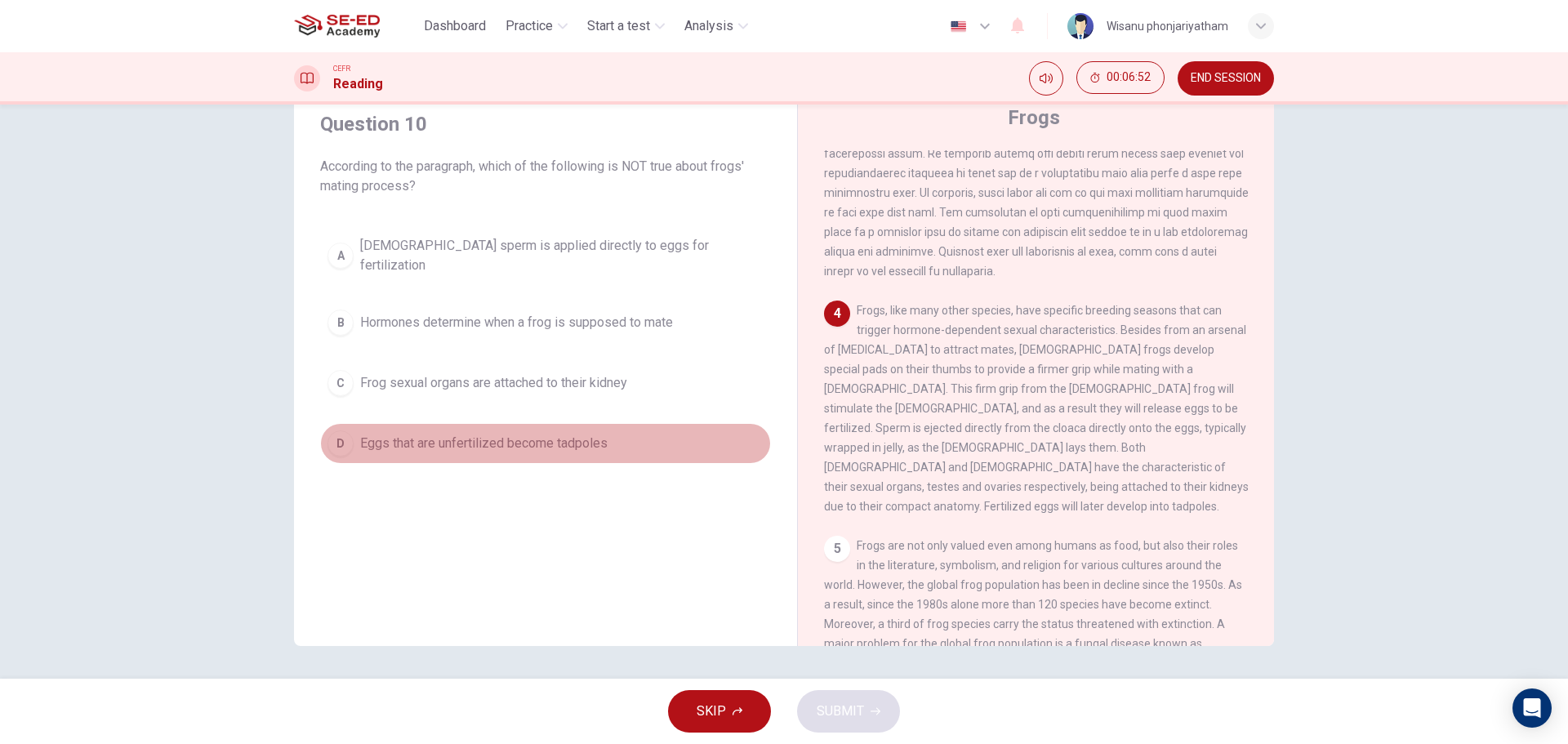
click at [502, 436] on span "Eggs that are unfertilized become tadpoles" at bounding box center [484, 443] width 247 height 19
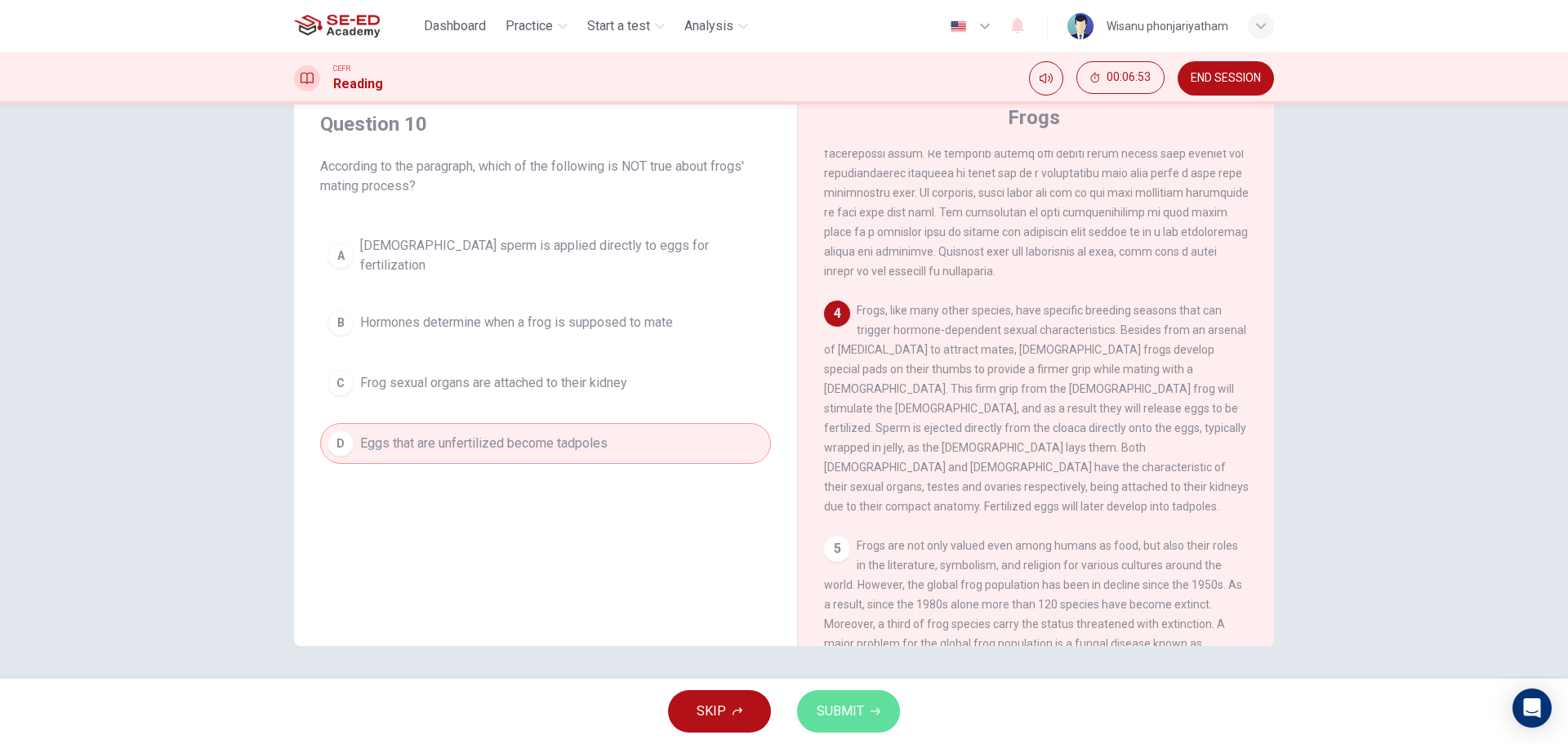
click at [848, 707] on span "SUBMIT" at bounding box center [841, 710] width 48 height 23
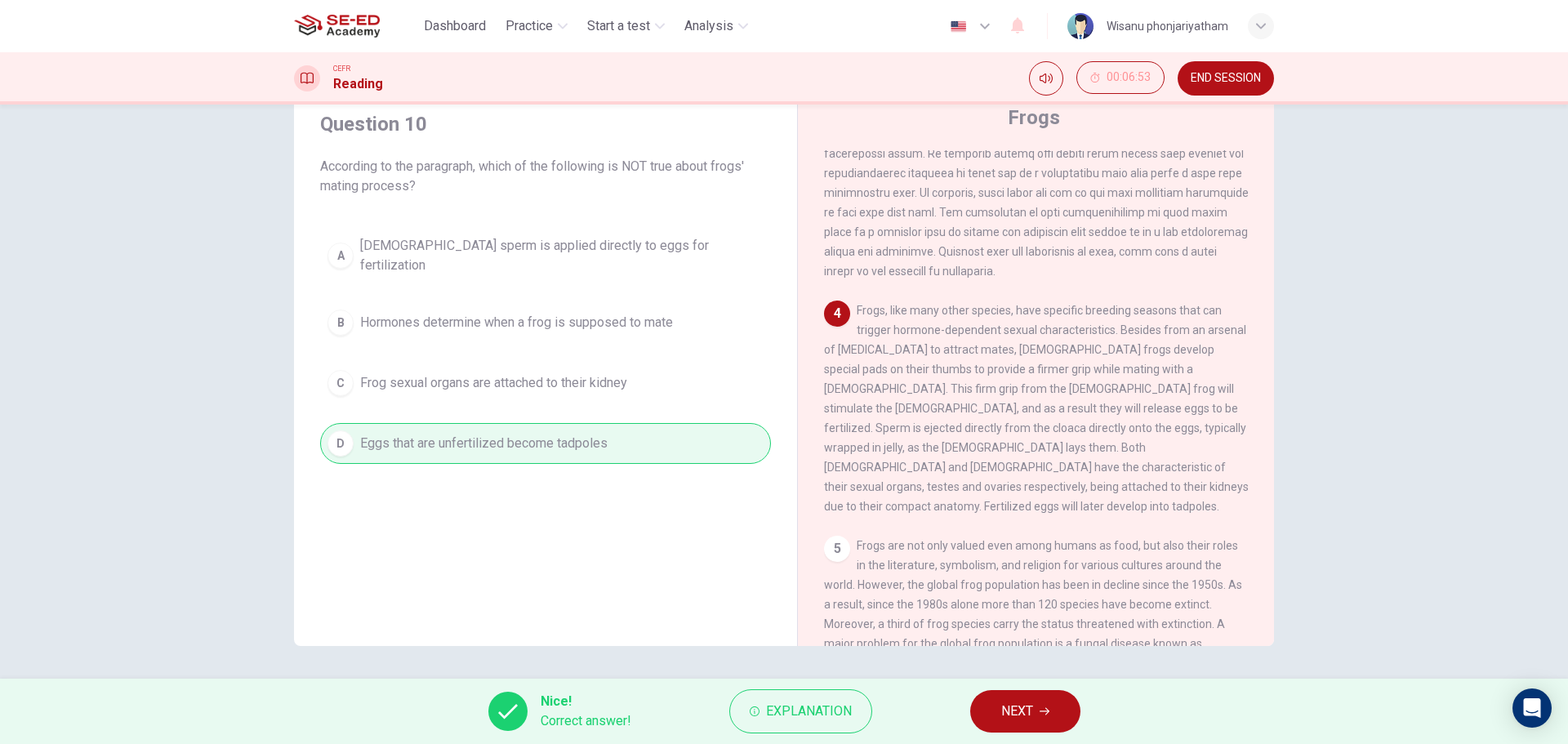
click at [1032, 700] on span "NEXT" at bounding box center [1017, 710] width 32 height 23
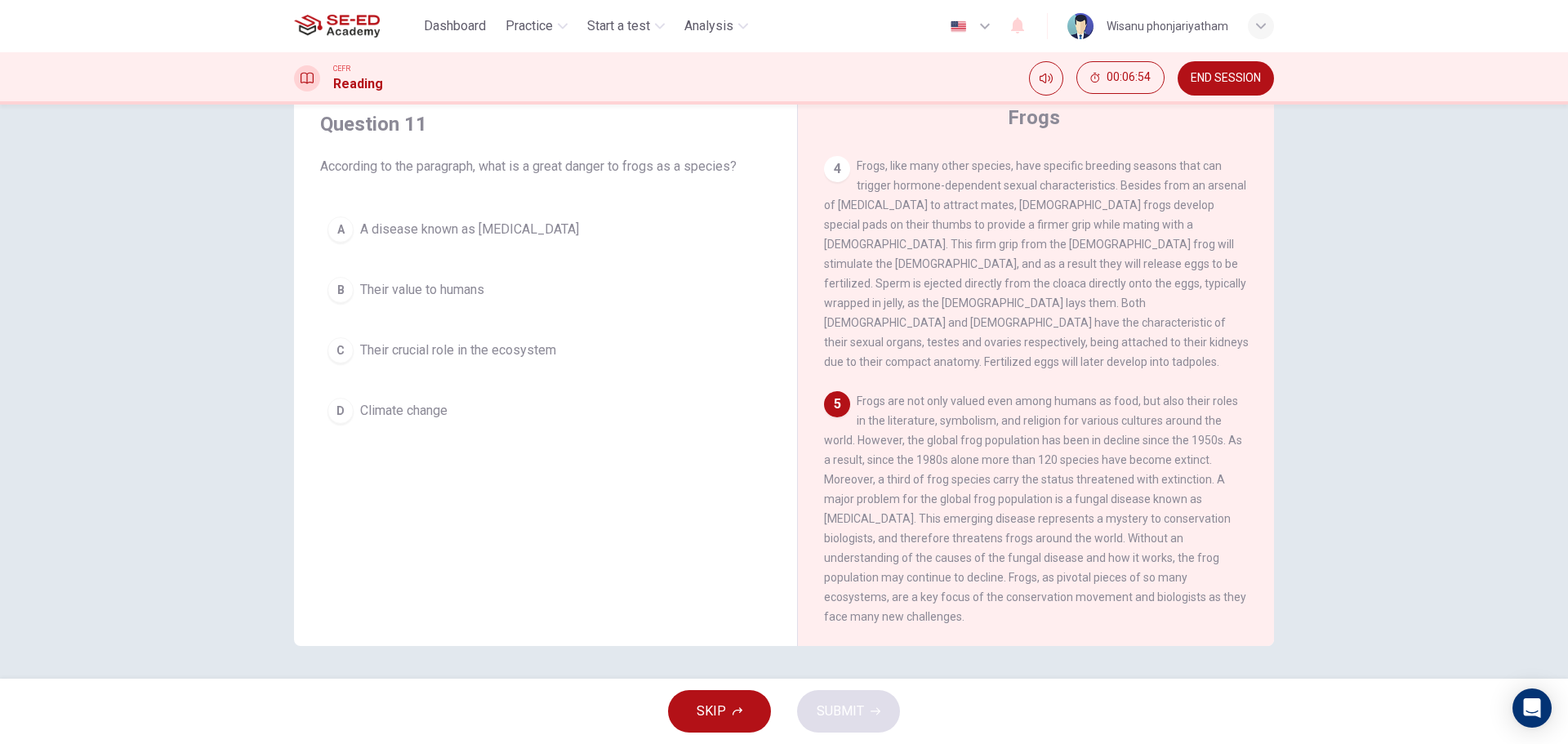
scroll to position [827, 0]
click at [520, 228] on span "A disease known as [MEDICAL_DATA]" at bounding box center [469, 229] width 219 height 19
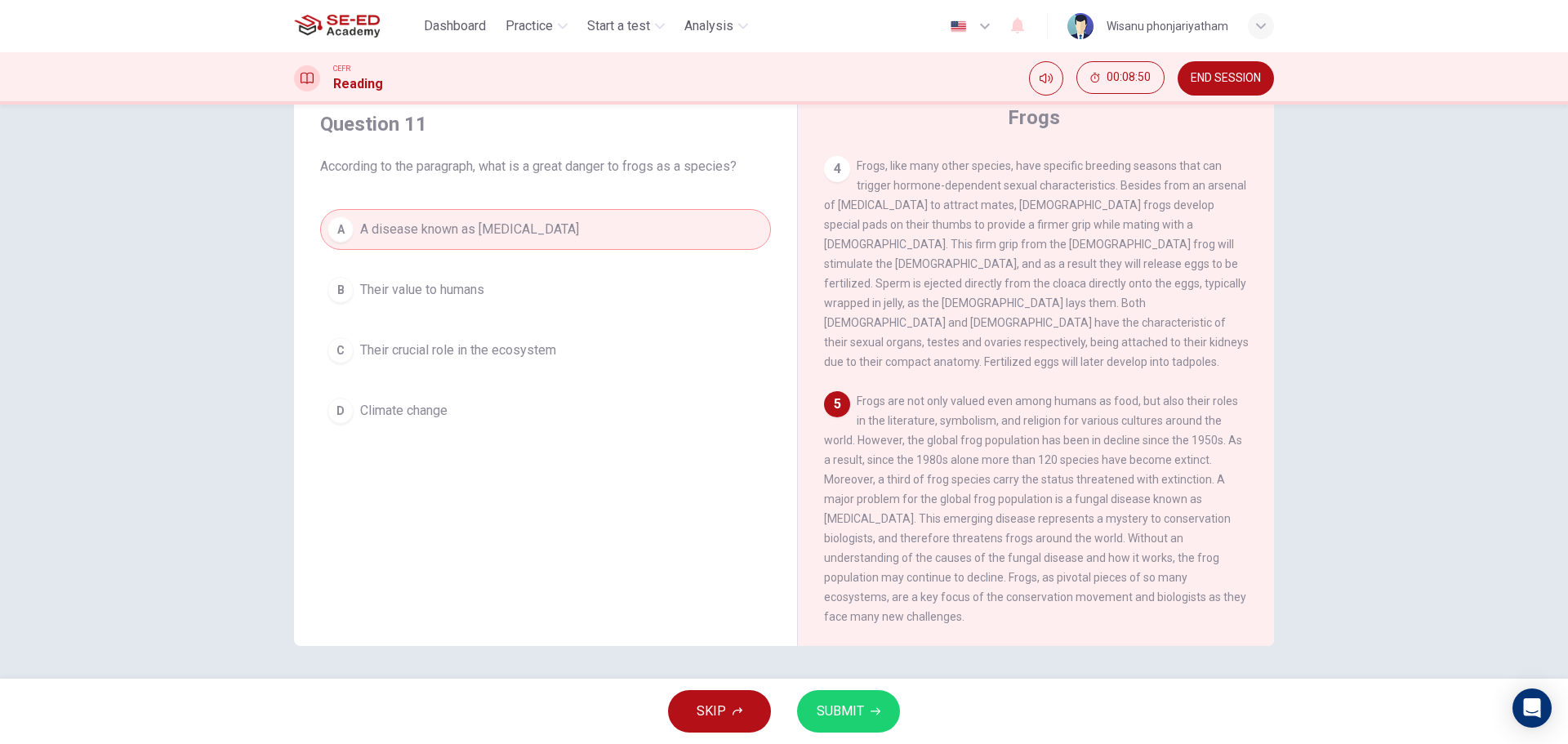
click at [509, 346] on span "Their crucial role in the ecosystem" at bounding box center [458, 349] width 196 height 19
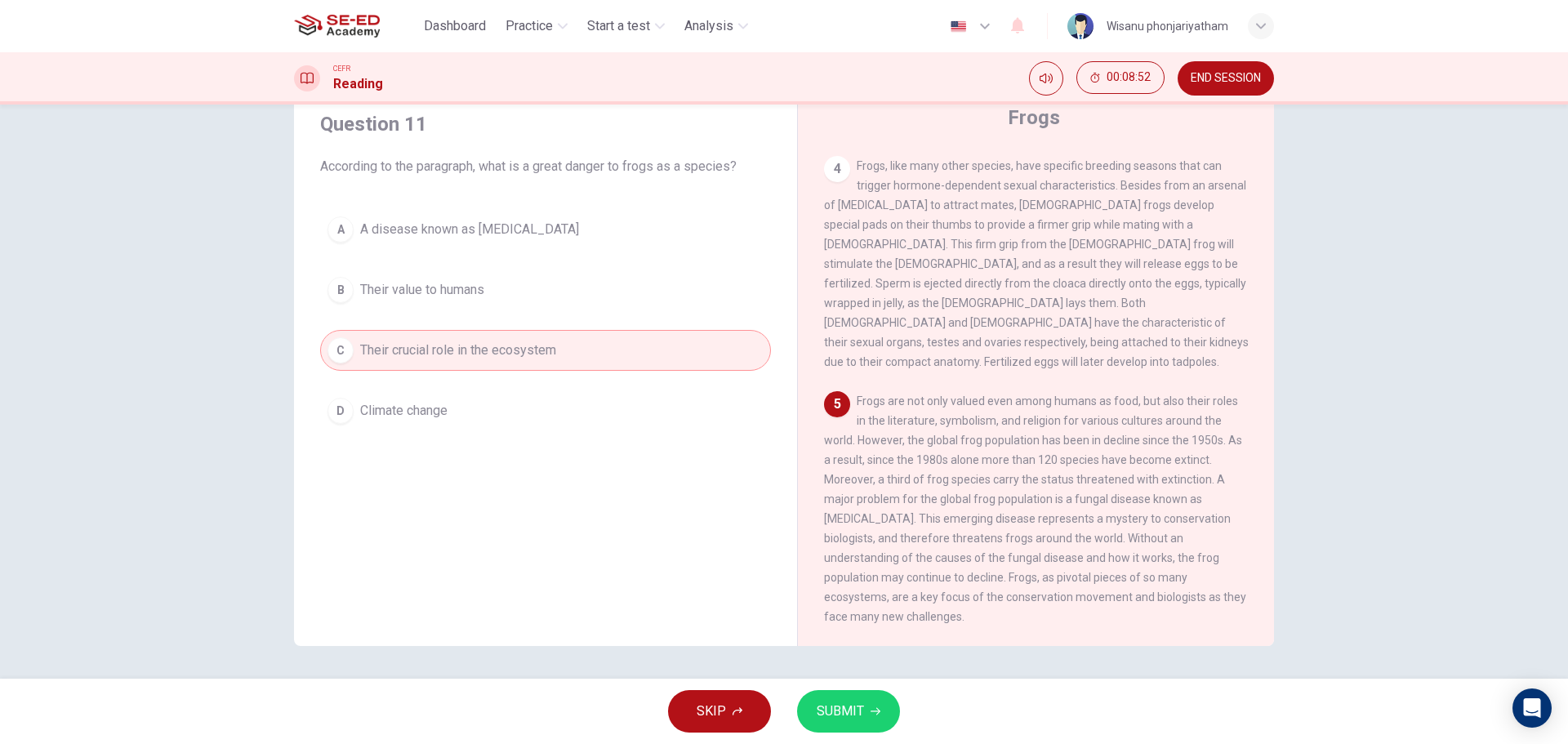
click at [838, 718] on span "SUBMIT" at bounding box center [841, 710] width 48 height 23
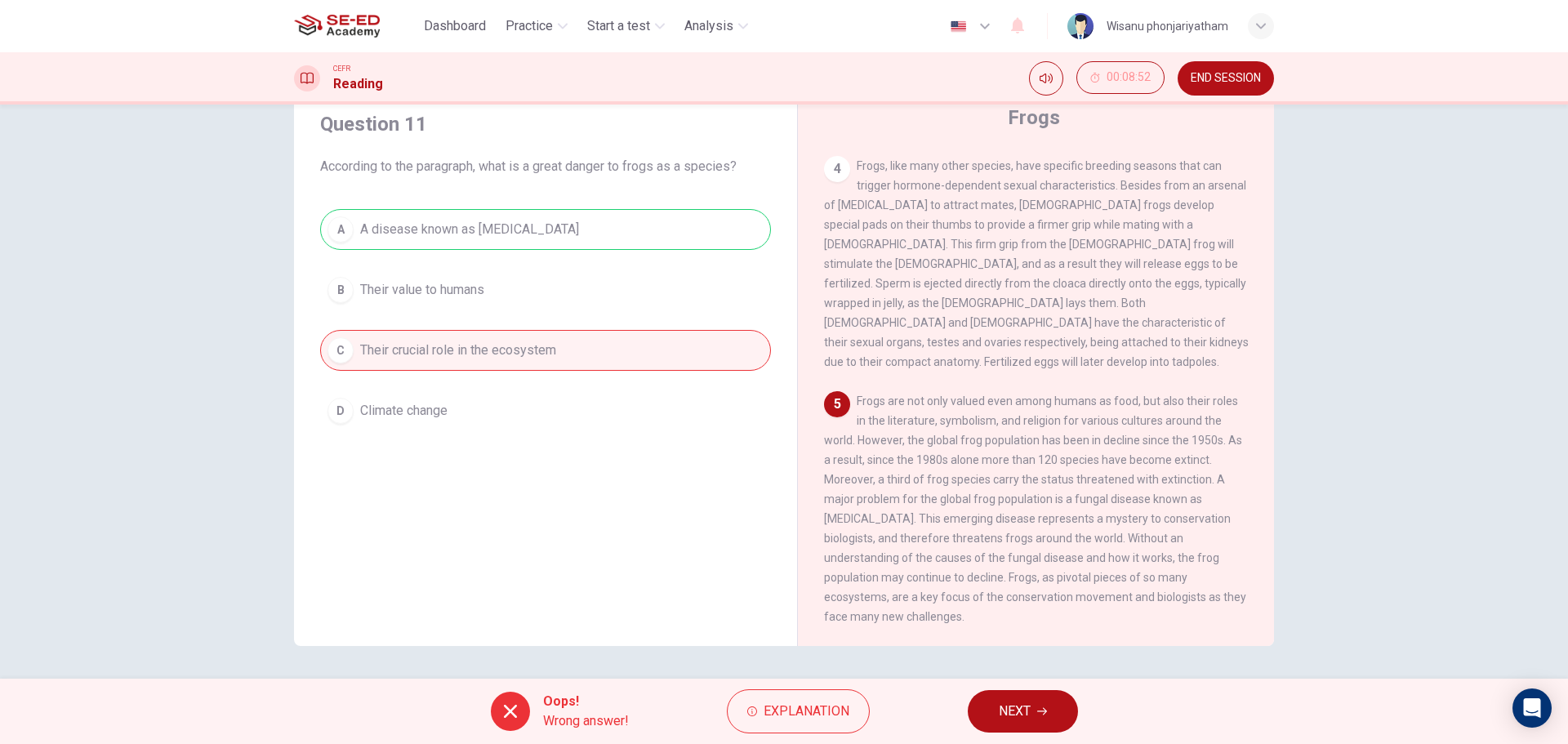
click at [1019, 698] on button "NEXT" at bounding box center [1023, 711] width 111 height 43
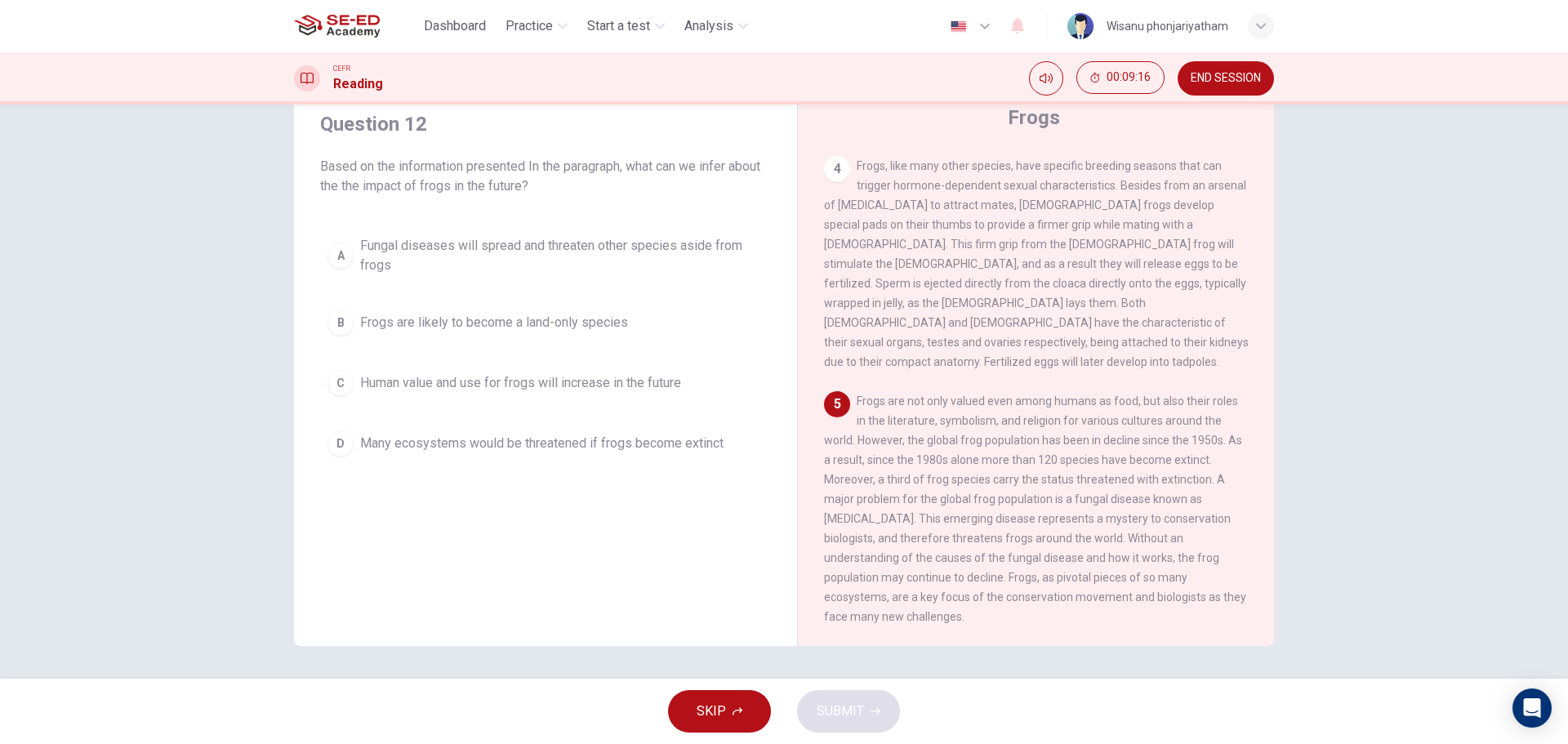
click at [585, 435] on span "Many ecosystems would be threatened if frogs become extinct" at bounding box center [542, 443] width 364 height 19
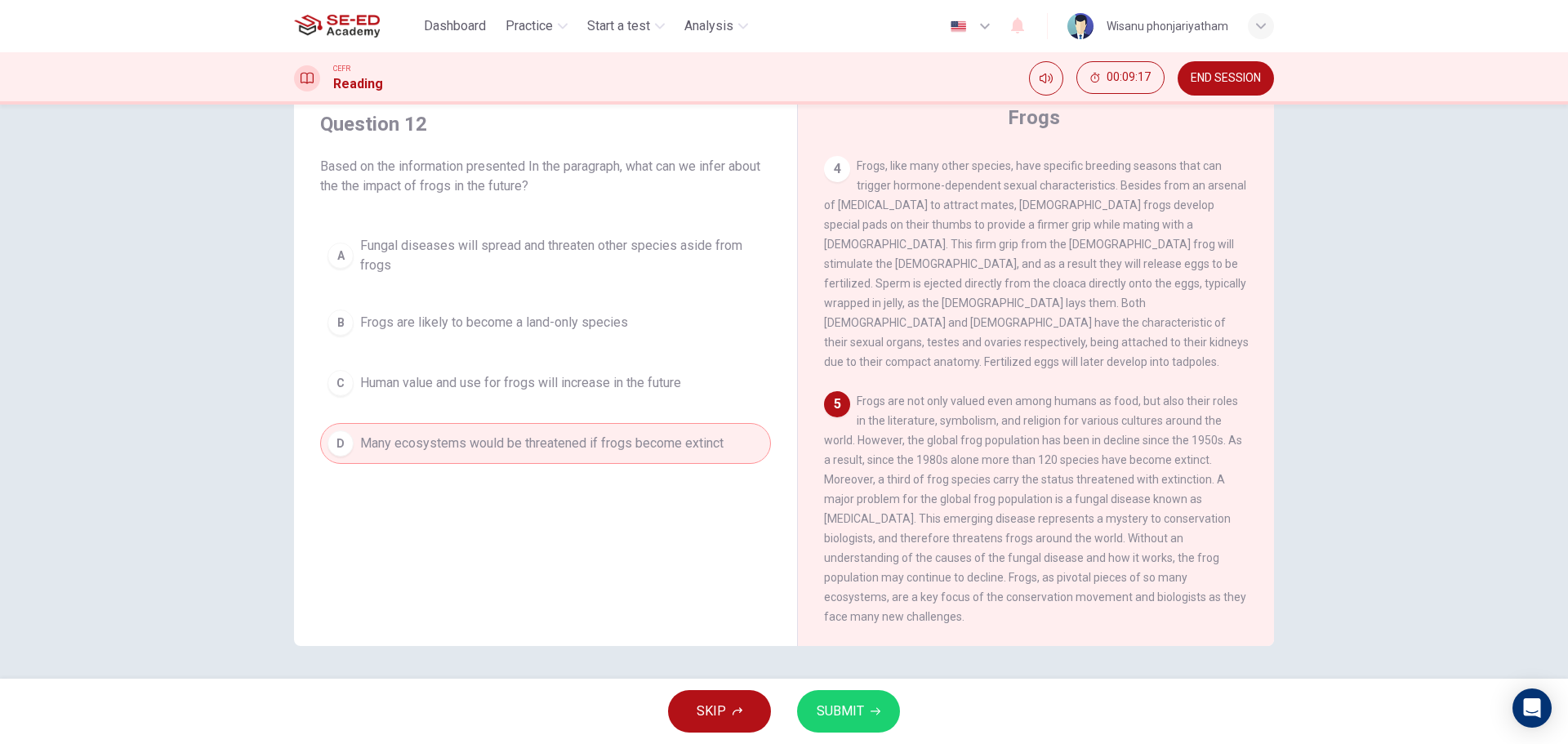
click at [882, 711] on button "SUBMIT" at bounding box center [848, 711] width 103 height 43
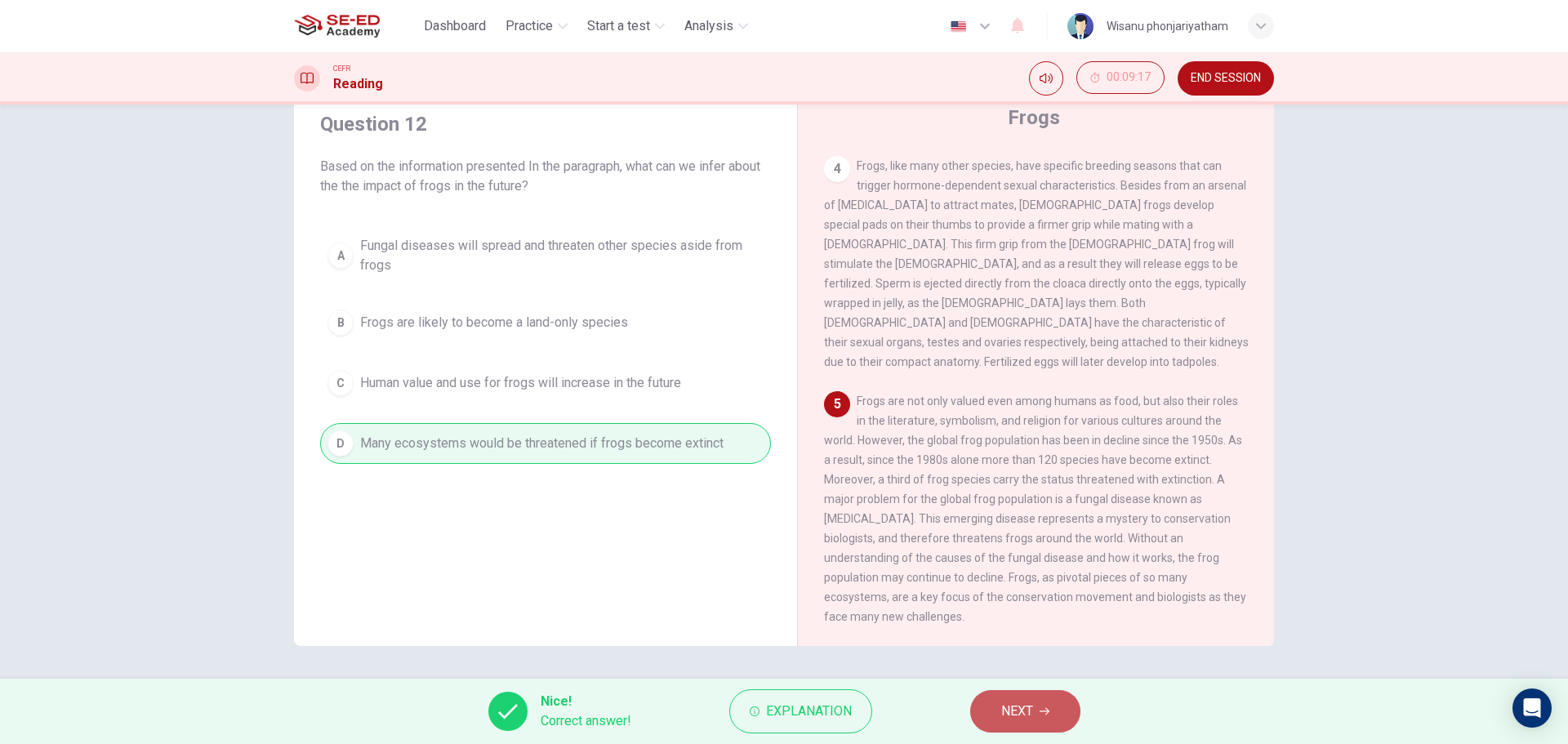
click at [1002, 715] on span "NEXT" at bounding box center [1017, 710] width 32 height 23
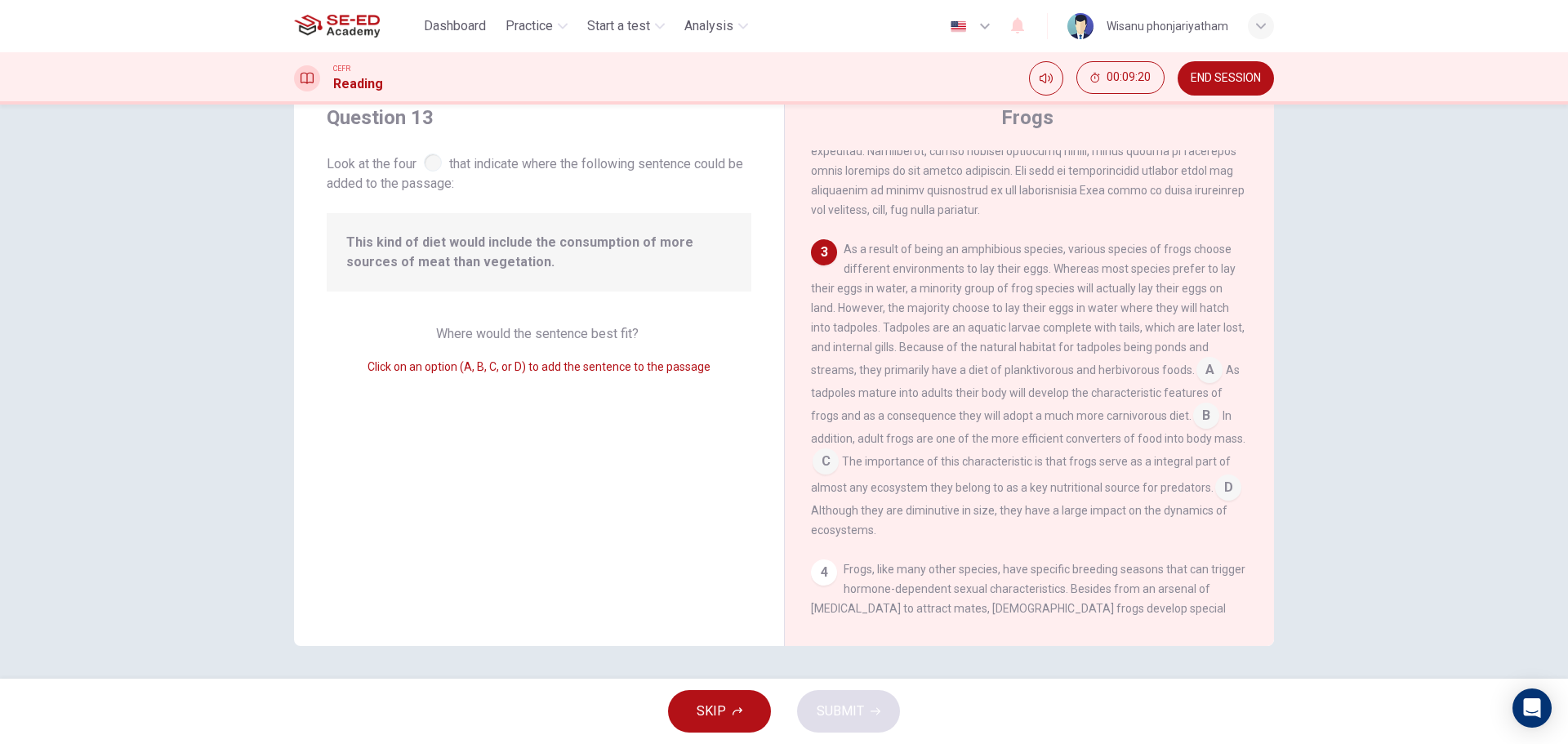
scroll to position [422, 0]
click at [1198, 366] on input at bounding box center [1209, 369] width 26 height 26
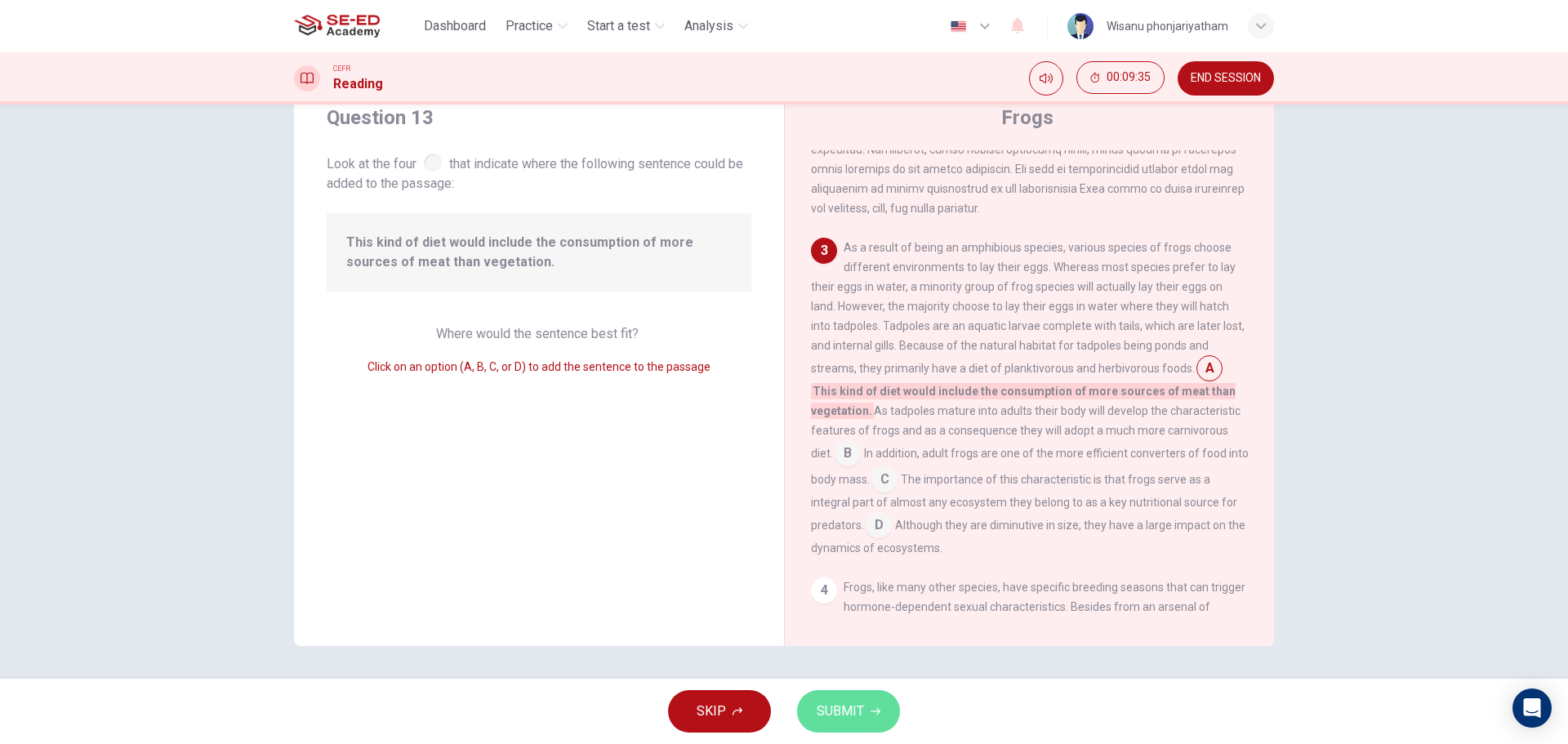
click at [857, 715] on span "SUBMIT" at bounding box center [841, 710] width 48 height 23
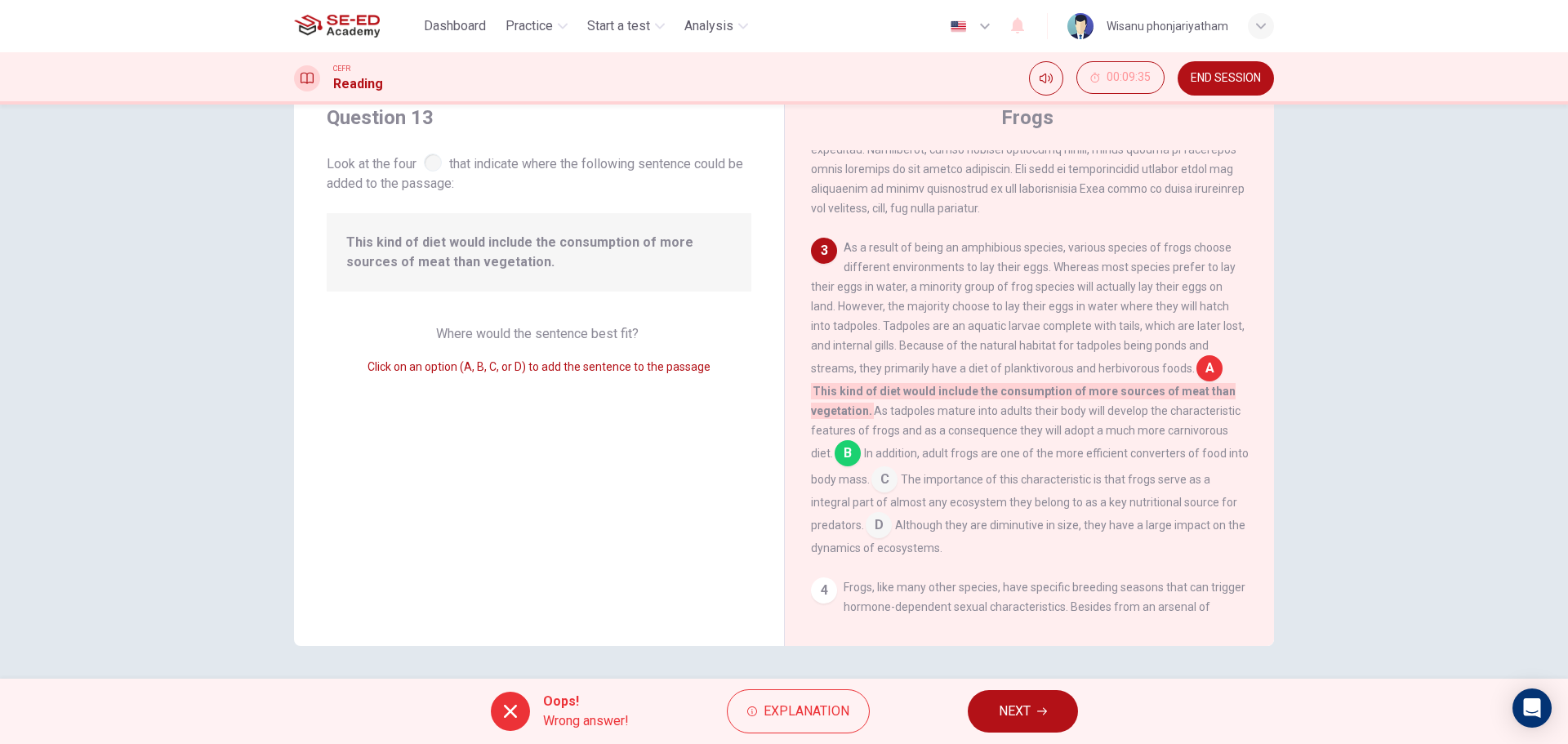
click at [1029, 705] on span "NEXT" at bounding box center [1015, 710] width 32 height 23
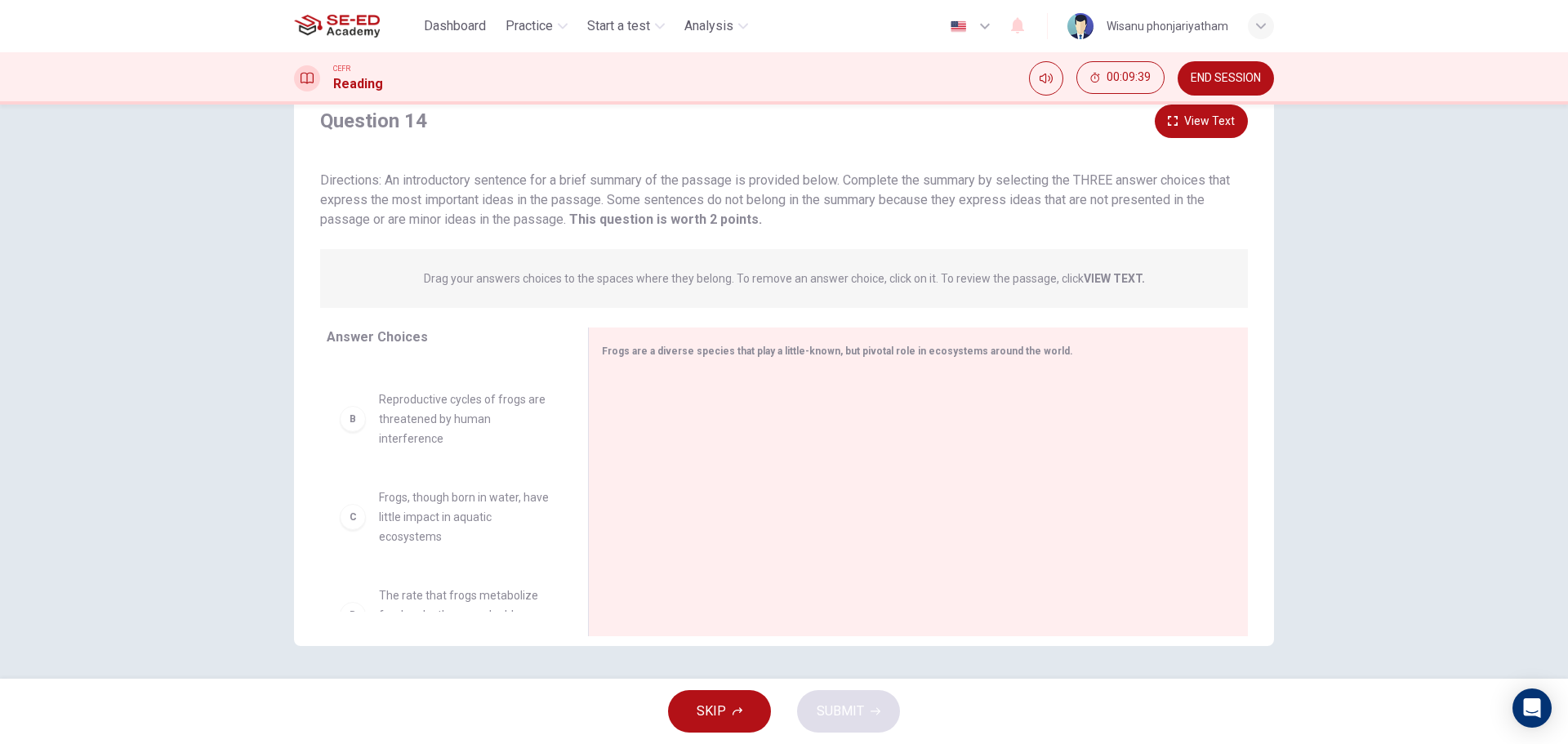
scroll to position [0, 0]
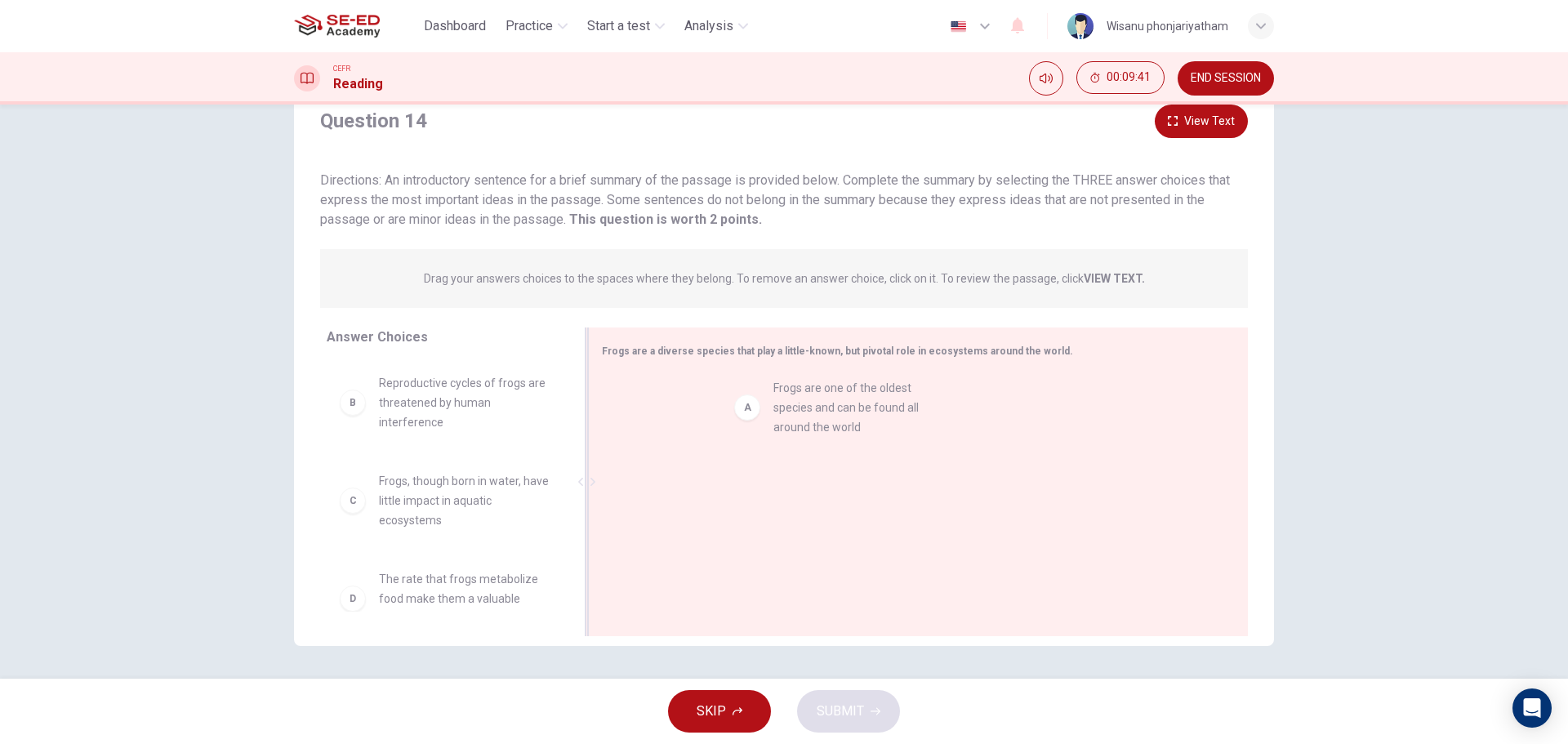
drag, startPoint x: 428, startPoint y: 414, endPoint x: 832, endPoint y: 419, distance: 404.0
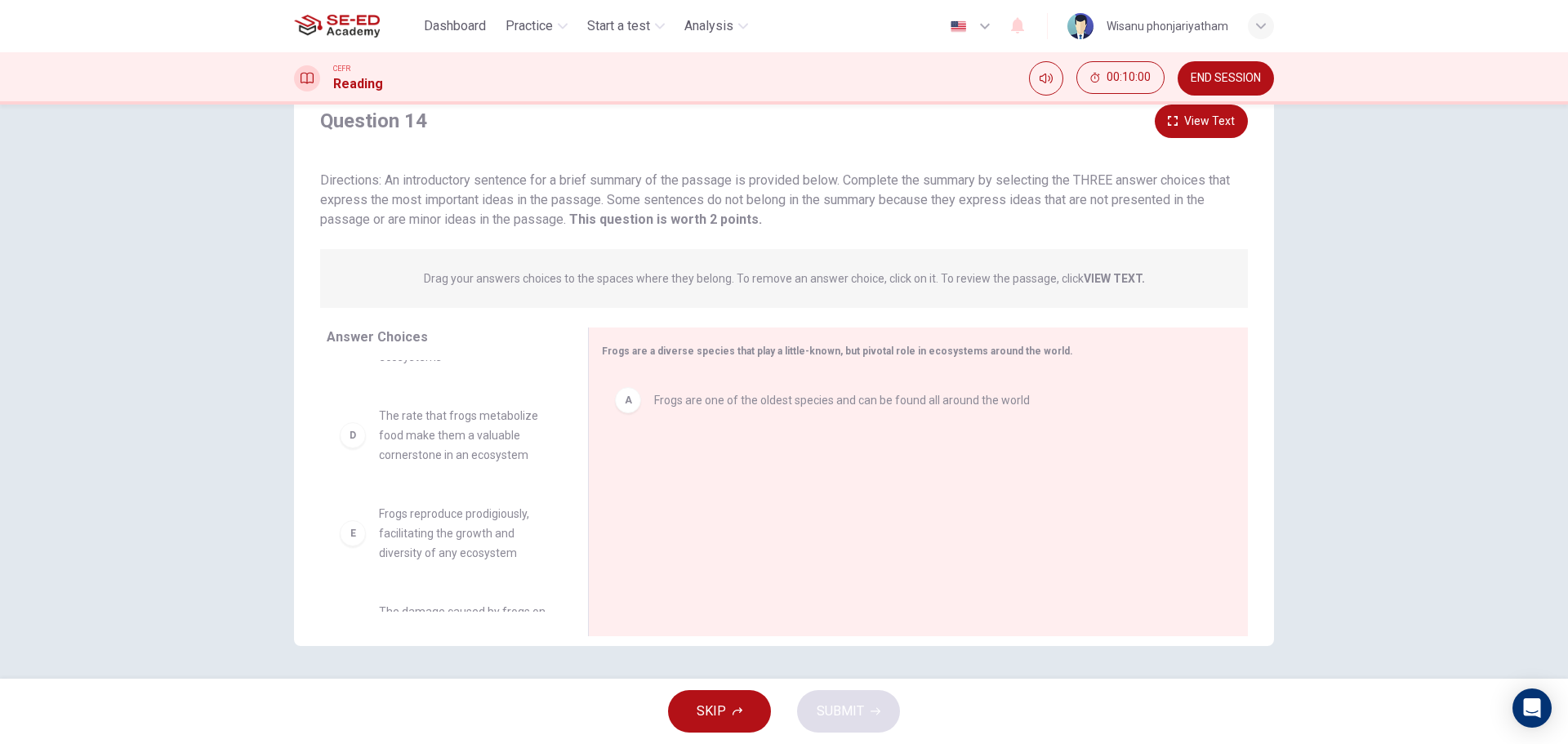
scroll to position [225, 0]
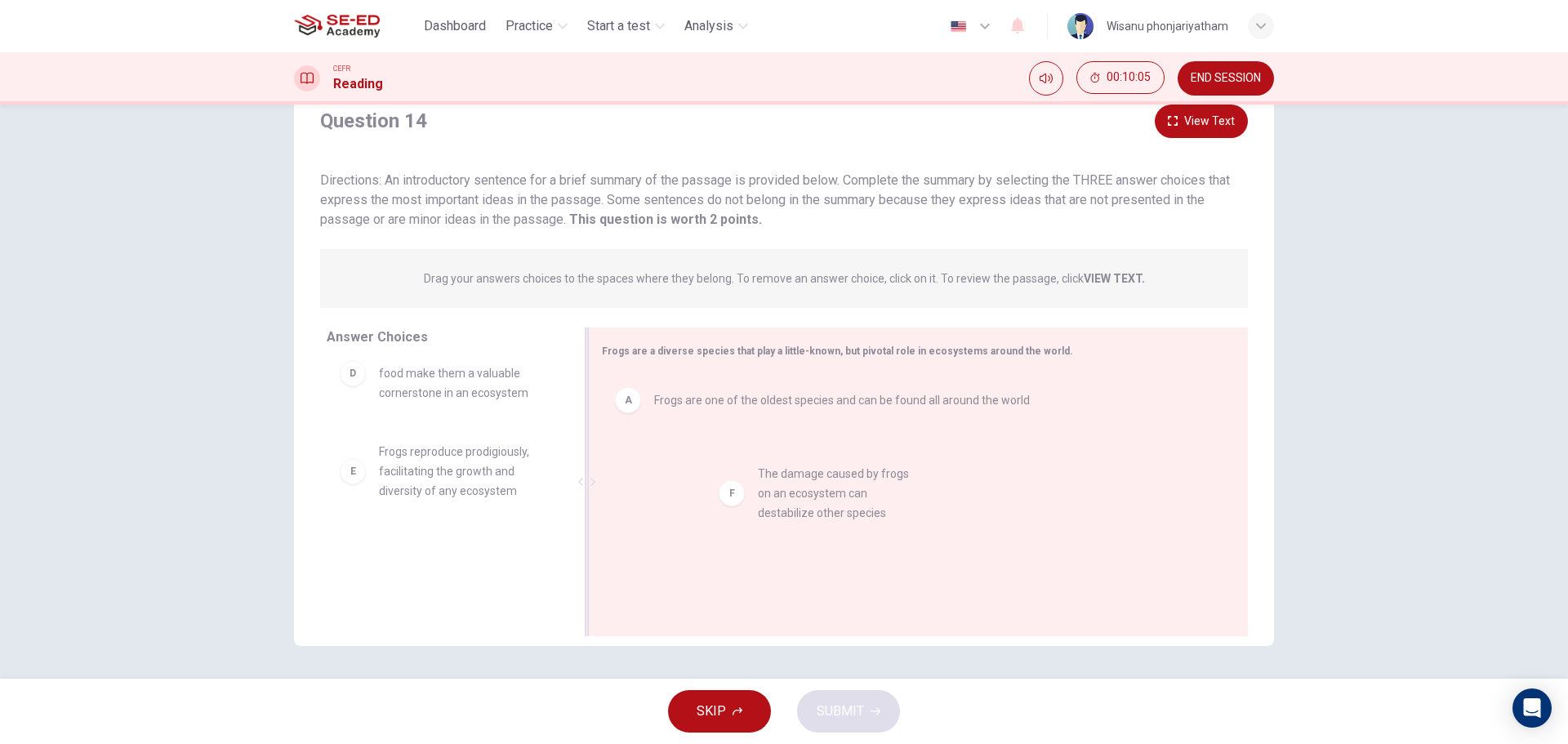
drag, startPoint x: 515, startPoint y: 574, endPoint x: 797, endPoint y: 512, distance: 288.7
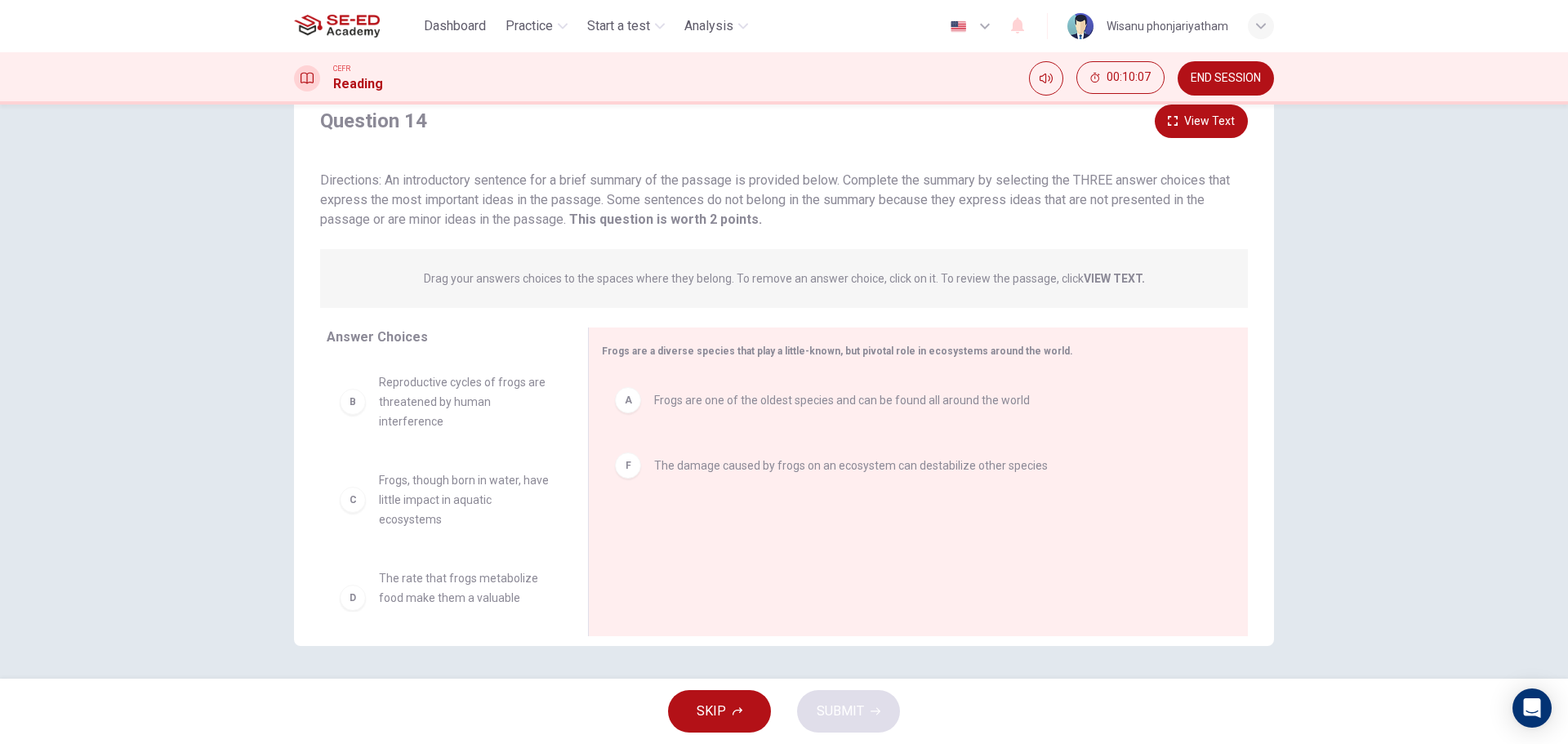
scroll to position [0, 0]
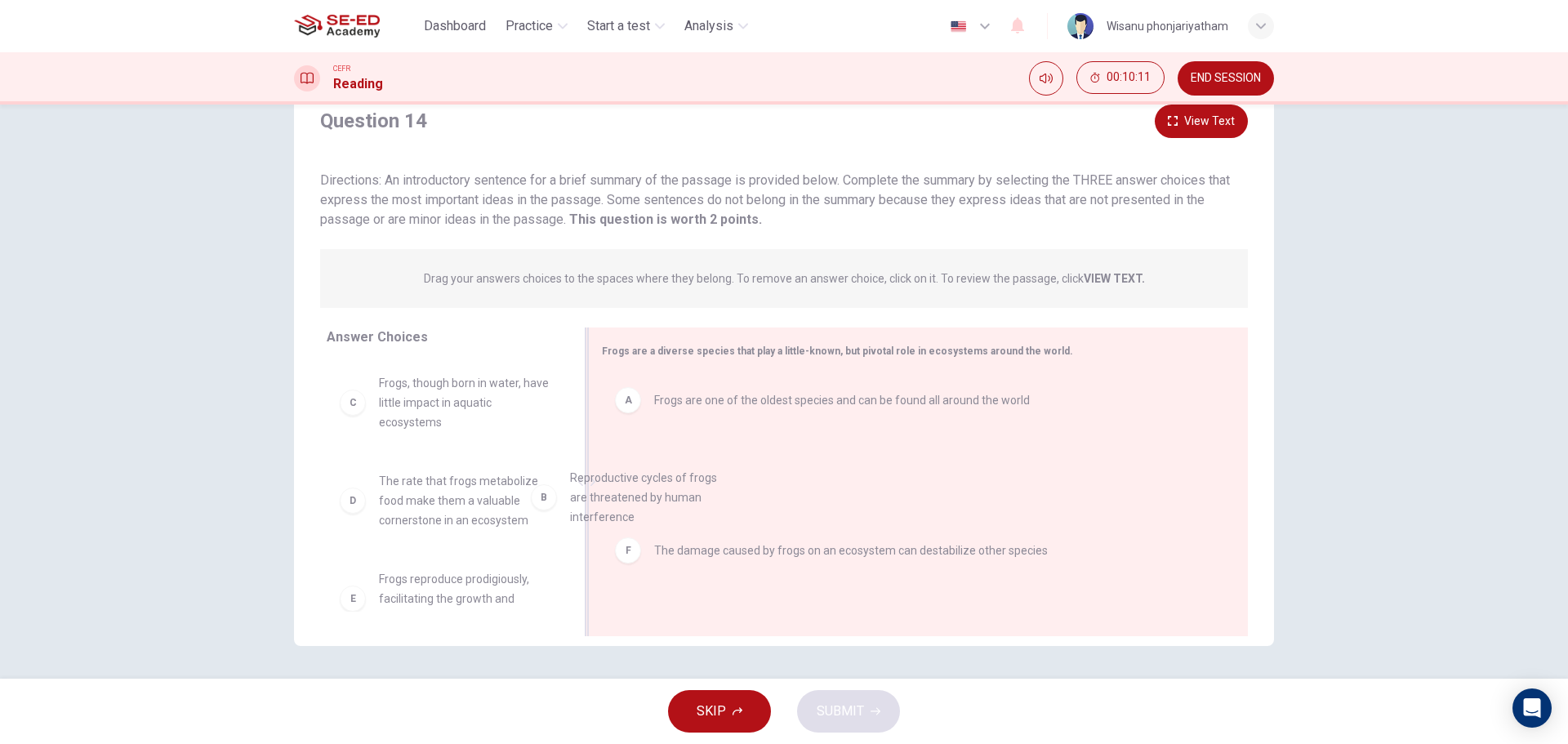
drag, startPoint x: 439, startPoint y: 407, endPoint x: 772, endPoint y: 532, distance: 355.7
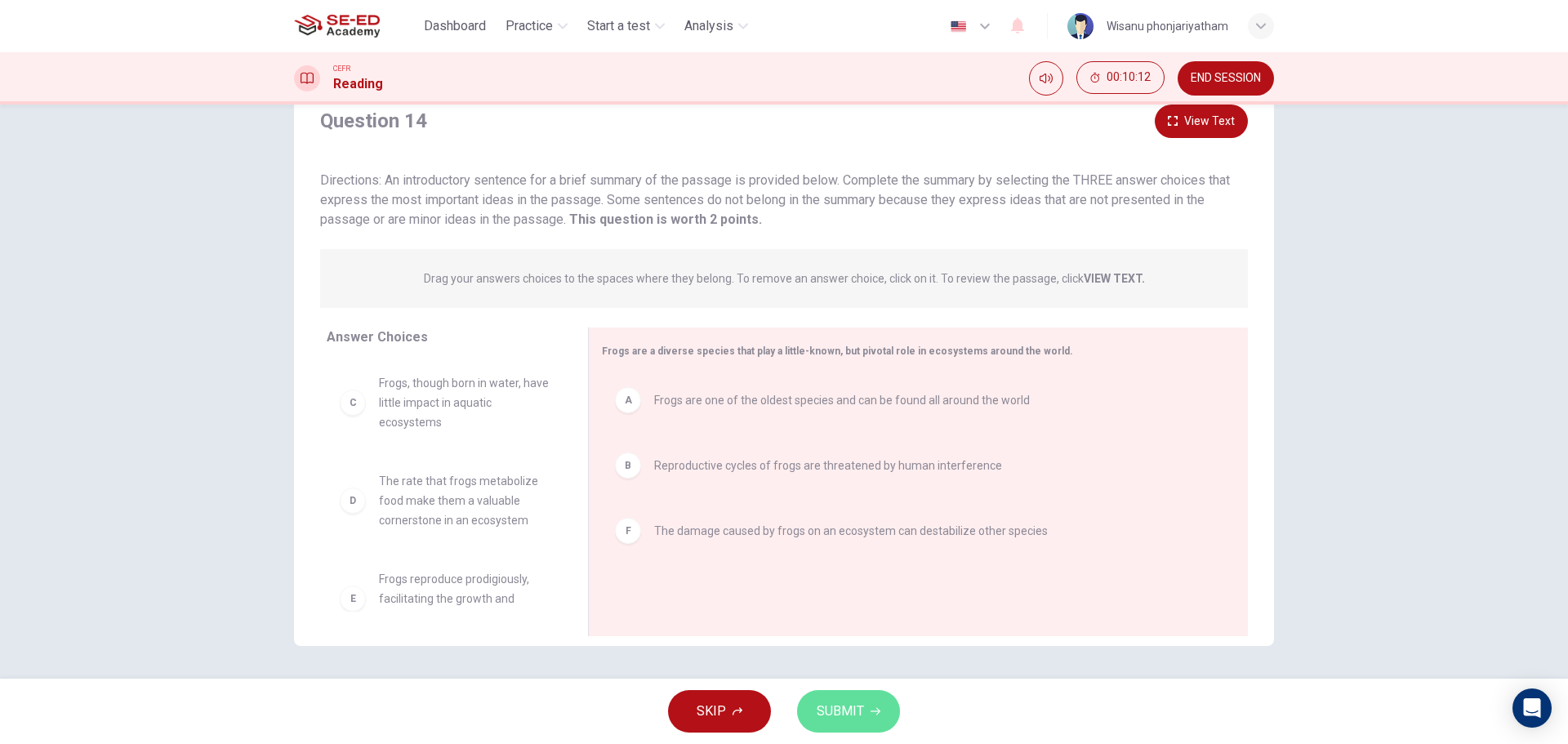
click at [860, 710] on span "SUBMIT" at bounding box center [841, 710] width 48 height 23
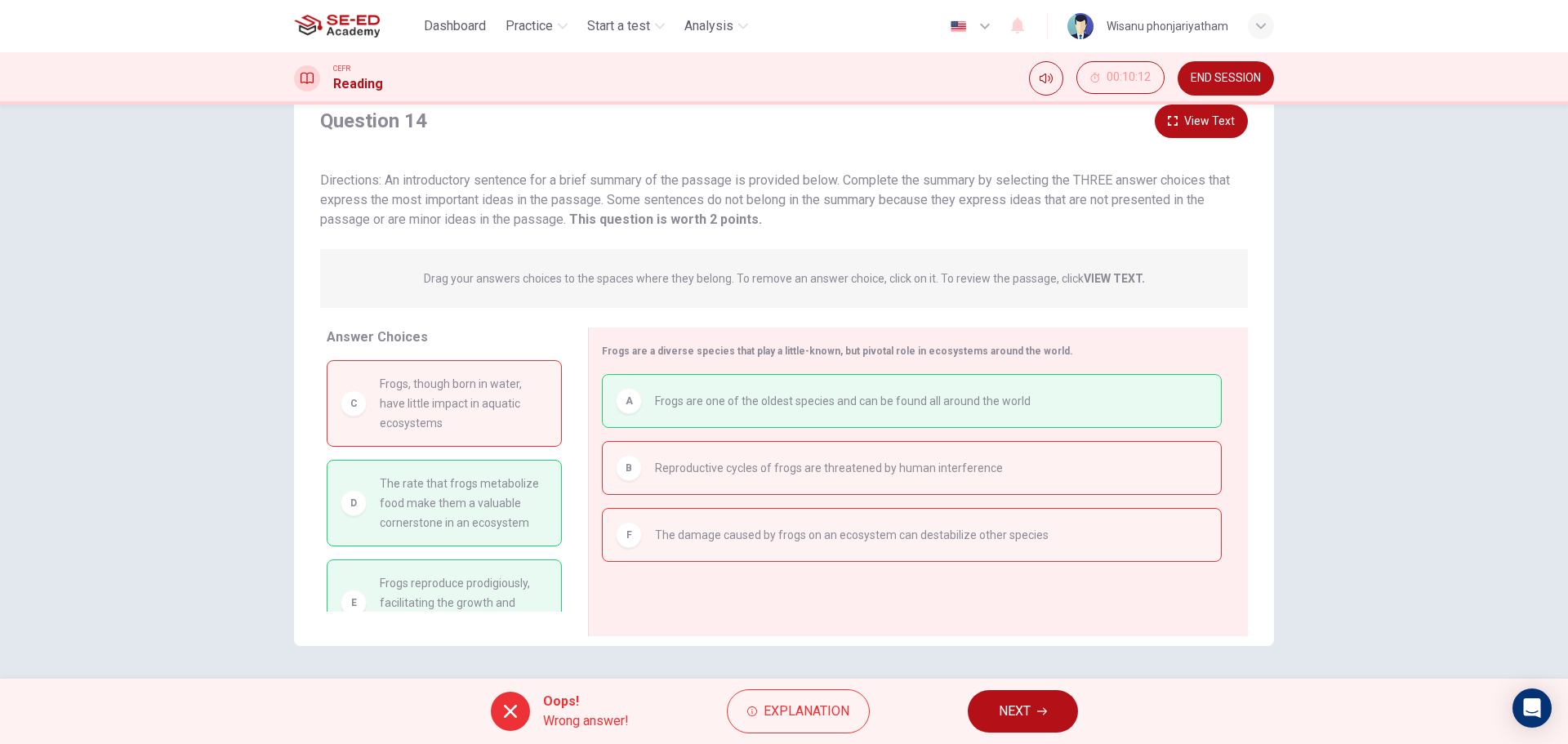
scroll to position [34, 0]
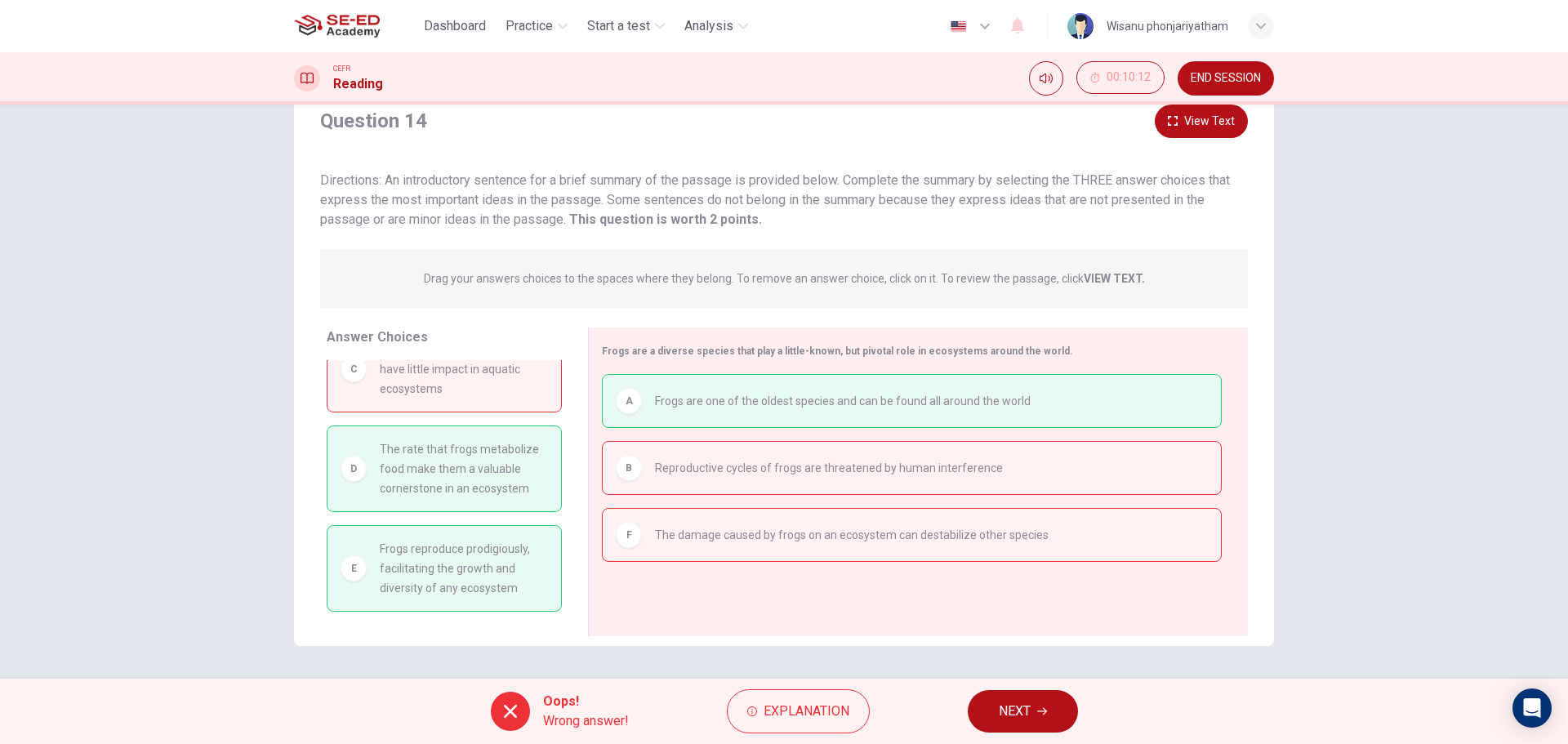
click at [1012, 710] on span "NEXT" at bounding box center [1015, 710] width 32 height 23
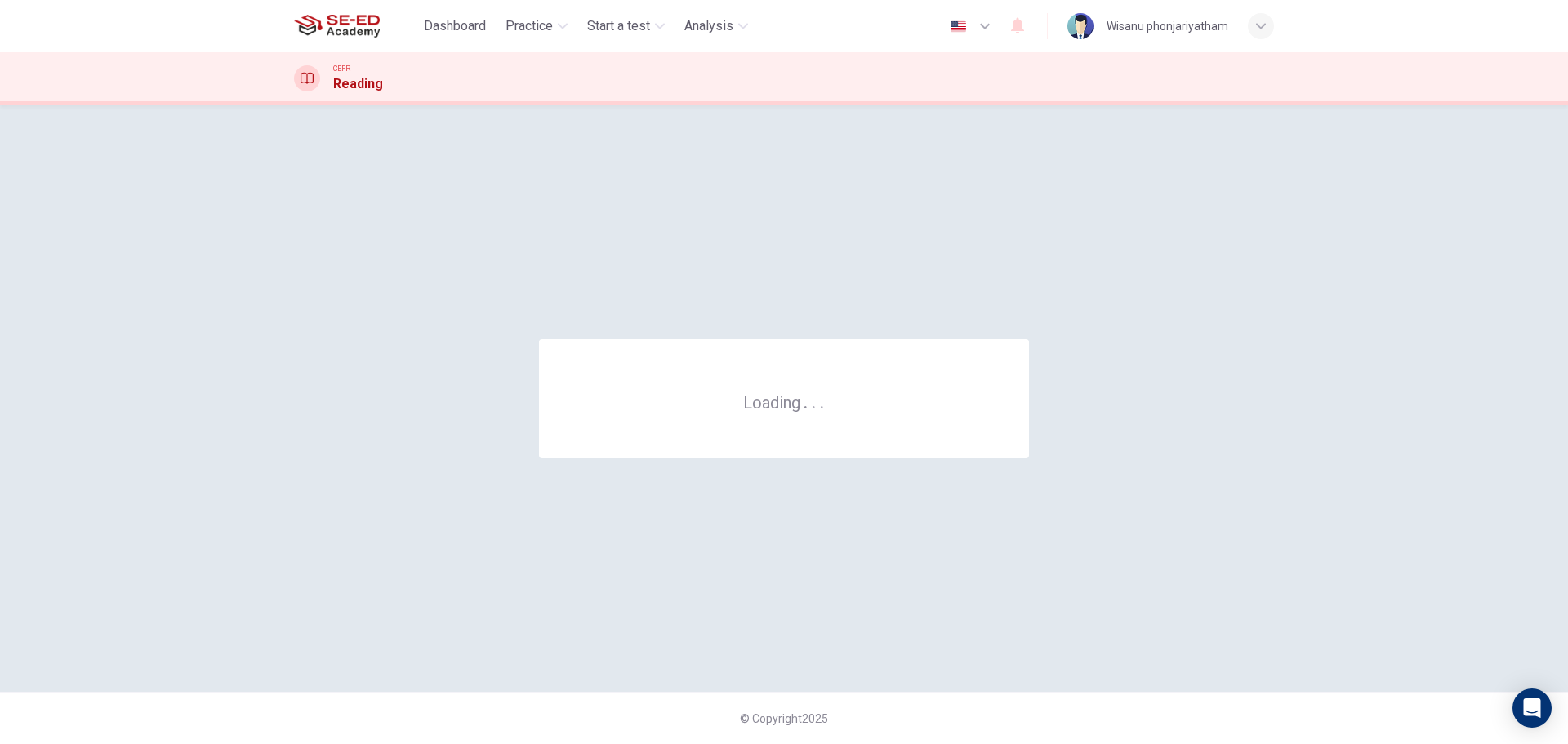
scroll to position [0, 0]
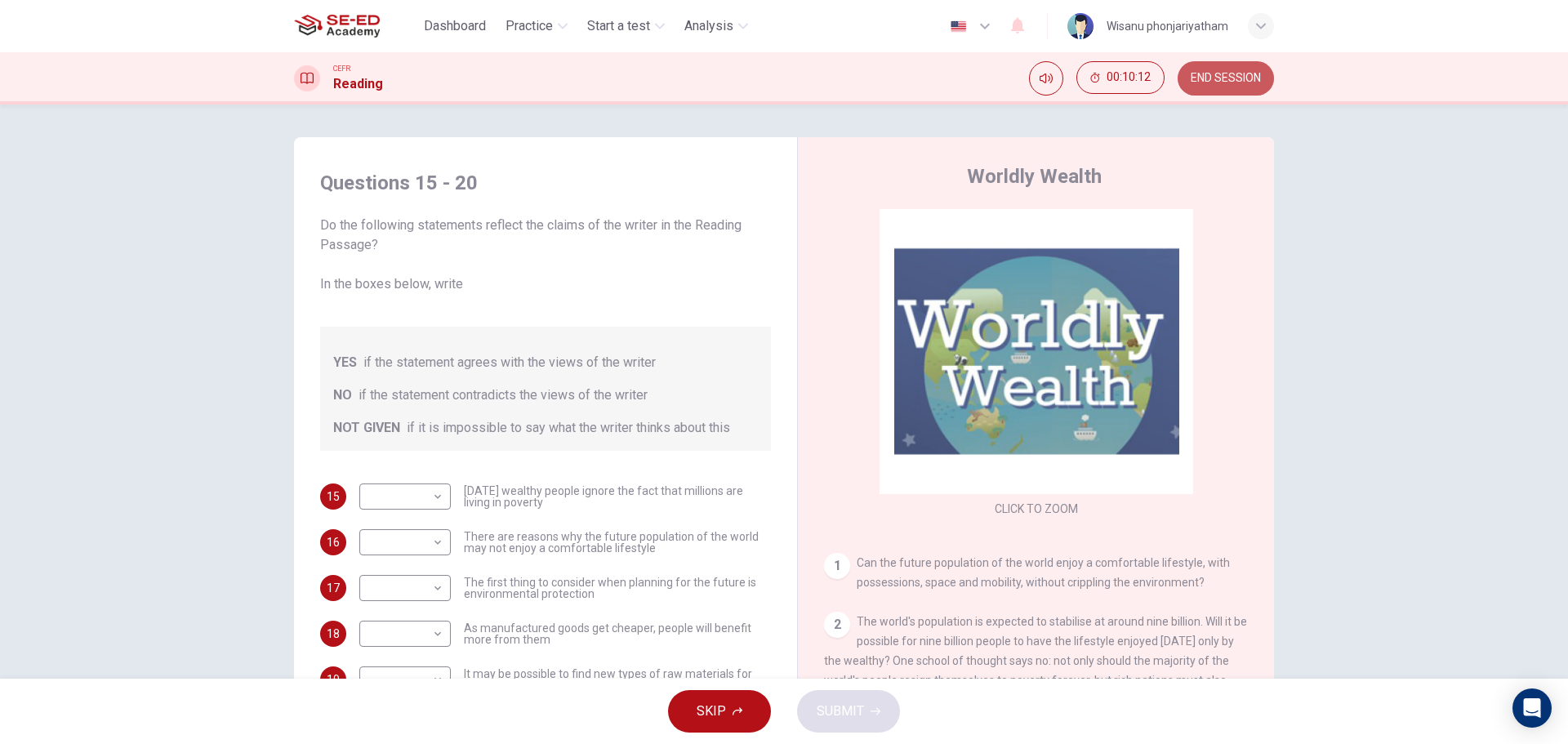
click at [1236, 73] on span "END SESSION" at bounding box center [1226, 79] width 70 height 13
